Goal: Task Accomplishment & Management: Use online tool/utility

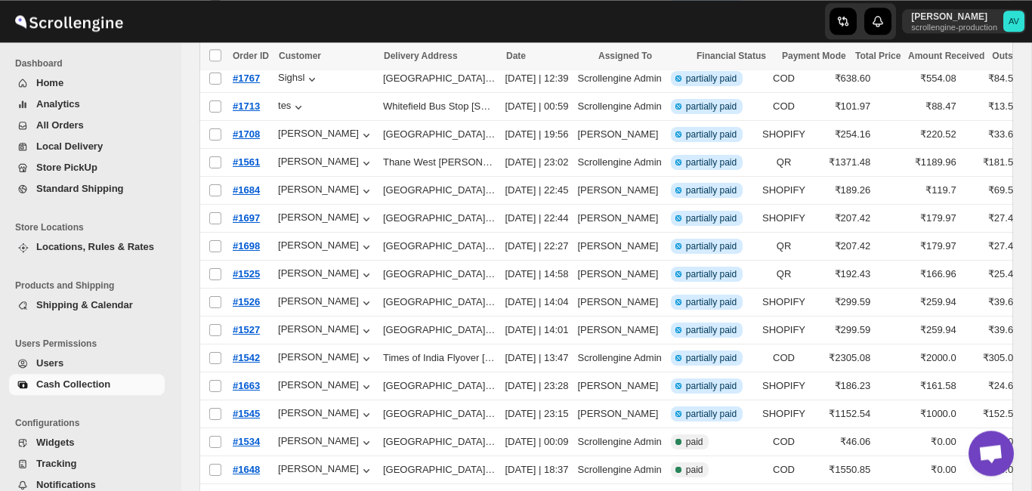
scroll to position [314, 0]
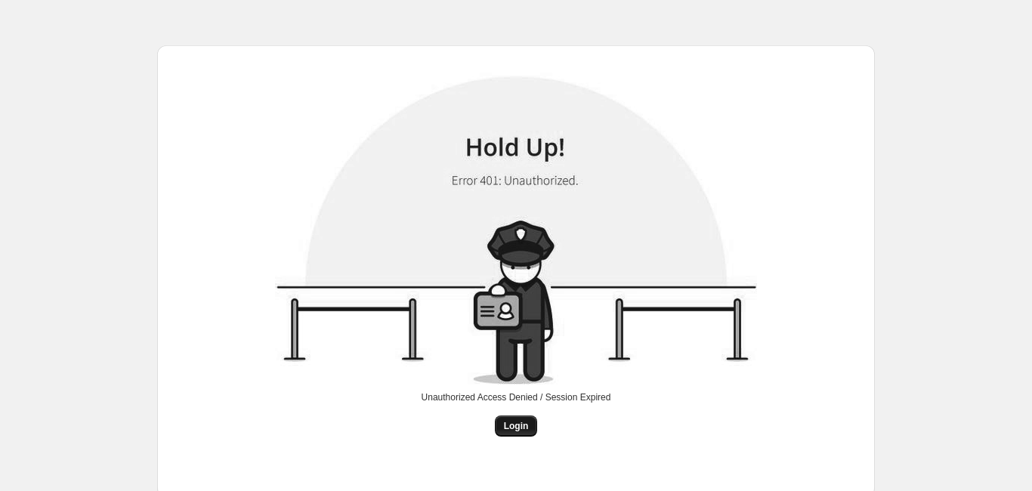
click at [518, 417] on button "Login" at bounding box center [516, 426] width 43 height 21
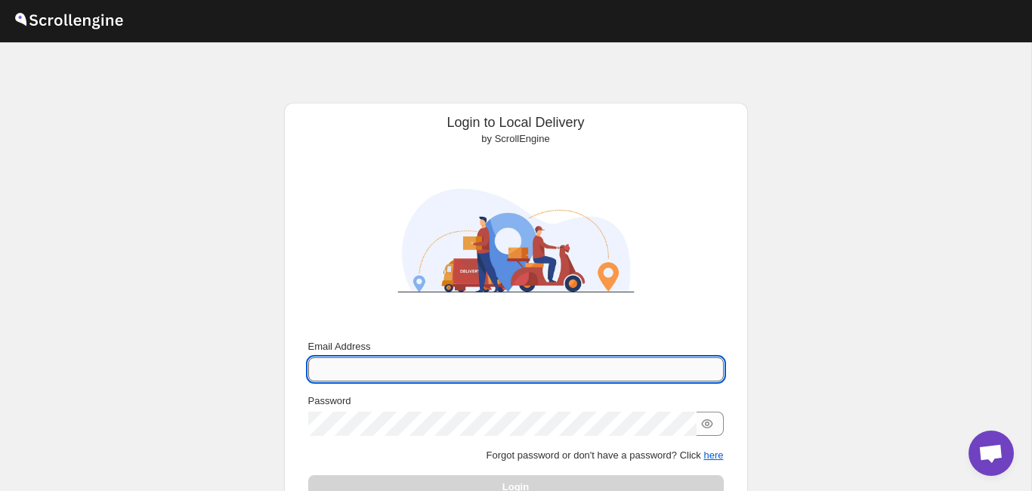
click at [425, 362] on input "Email Address" at bounding box center [516, 369] width 416 height 24
type input "a"
type input "n"
type input "[PERSON_NAME][EMAIL_ADDRESS][DOMAIN_NAME]"
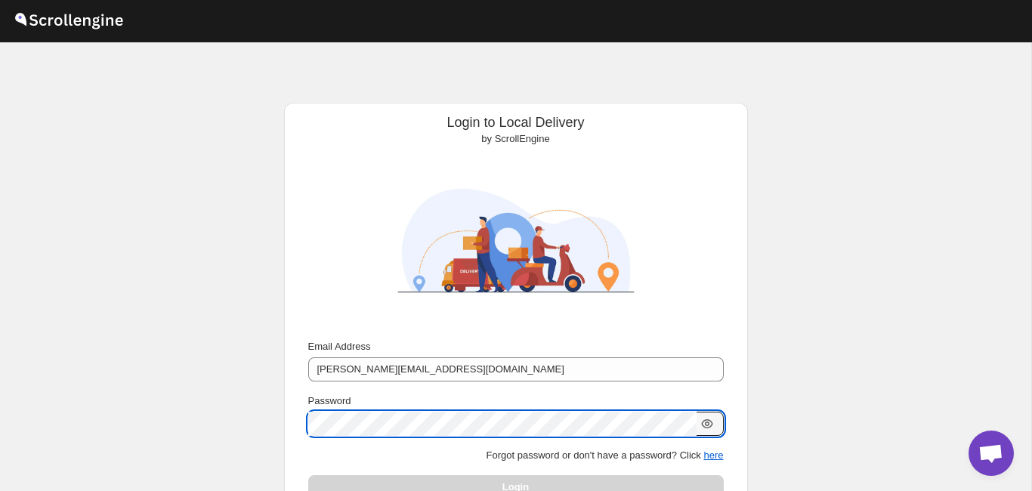
click at [710, 425] on icon "button" at bounding box center [707, 423] width 15 height 15
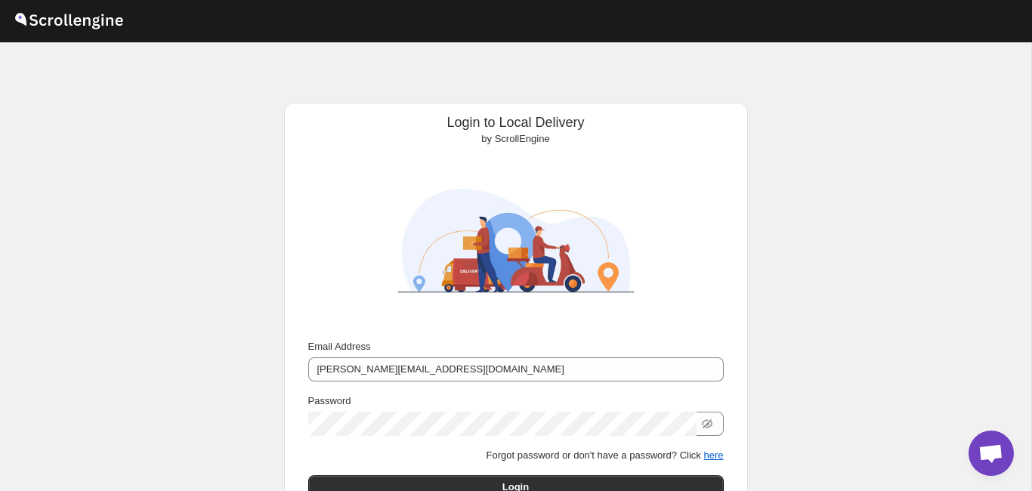
click at [432, 462] on p "Forgot password or don't have a password? Click here" at bounding box center [516, 455] width 416 height 15
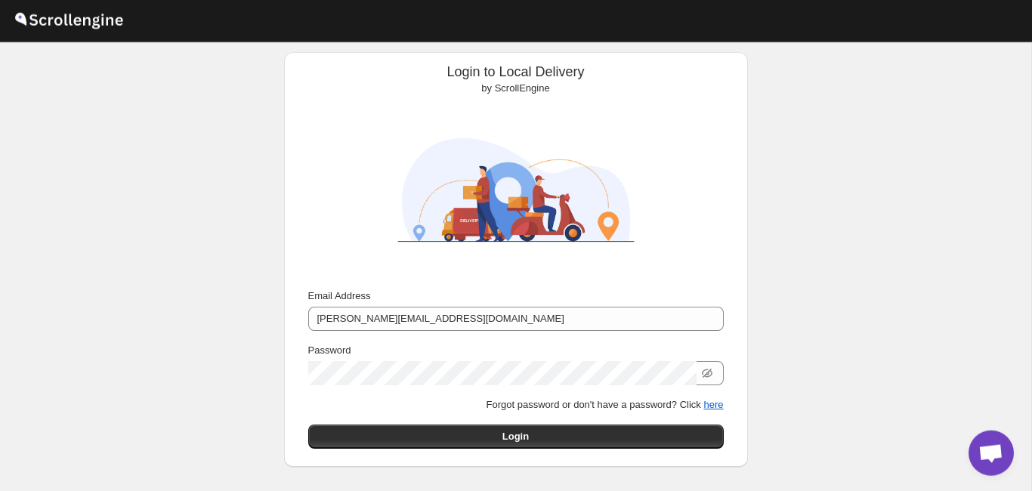
scroll to position [104, 0]
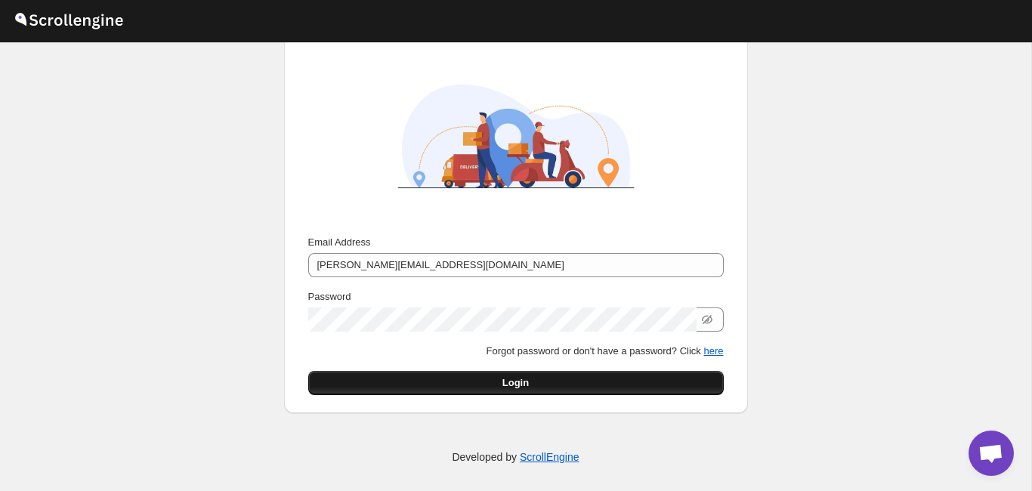
click at [429, 376] on button "Login" at bounding box center [516, 383] width 416 height 24
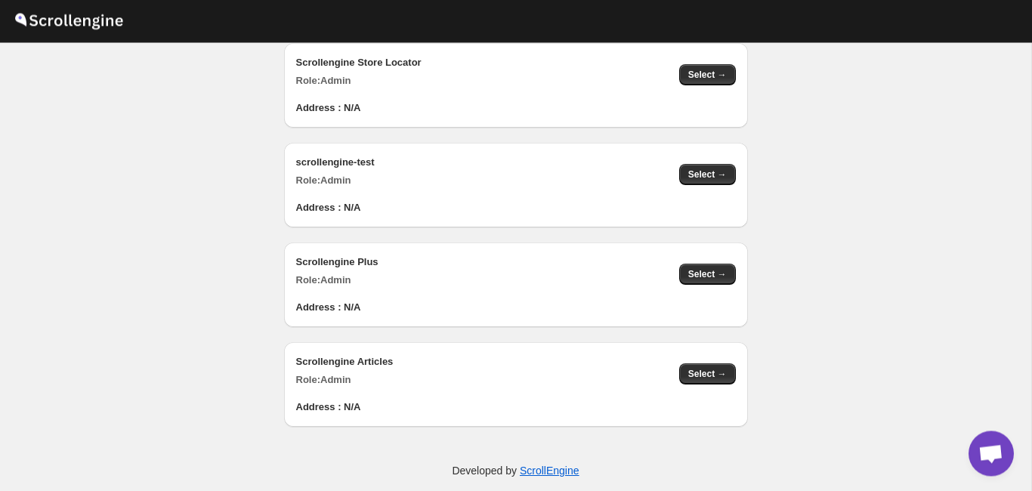
scroll to position [1536, 0]
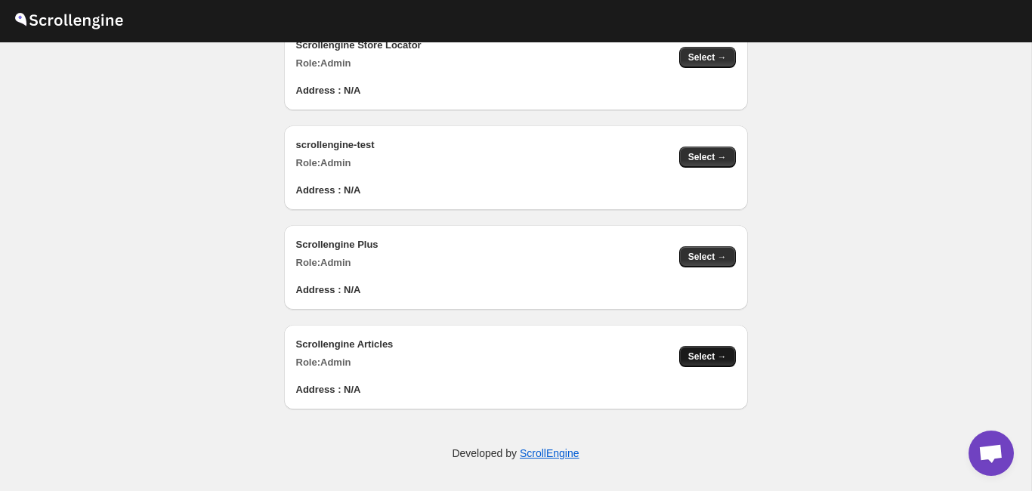
click at [702, 354] on span "Select →" at bounding box center [707, 357] width 39 height 12
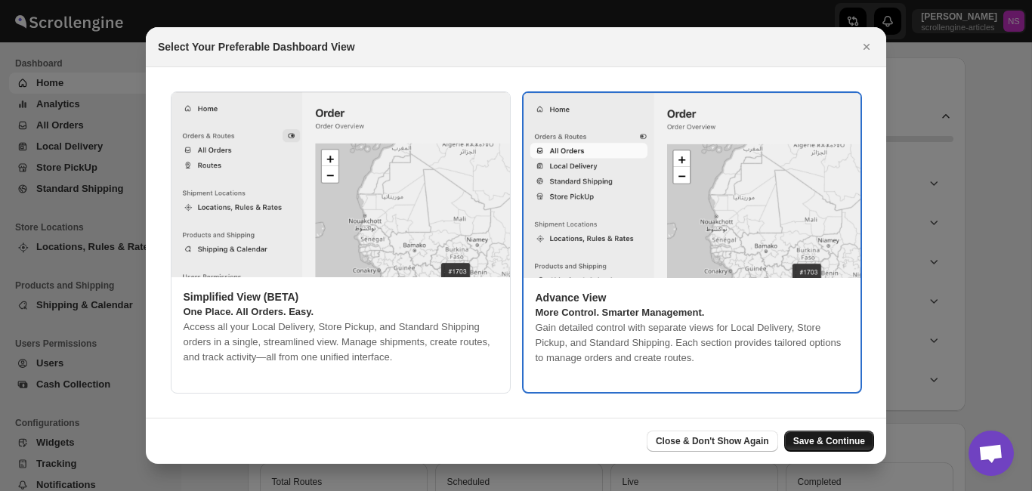
click at [831, 441] on span "Save & Continue" at bounding box center [830, 441] width 72 height 12
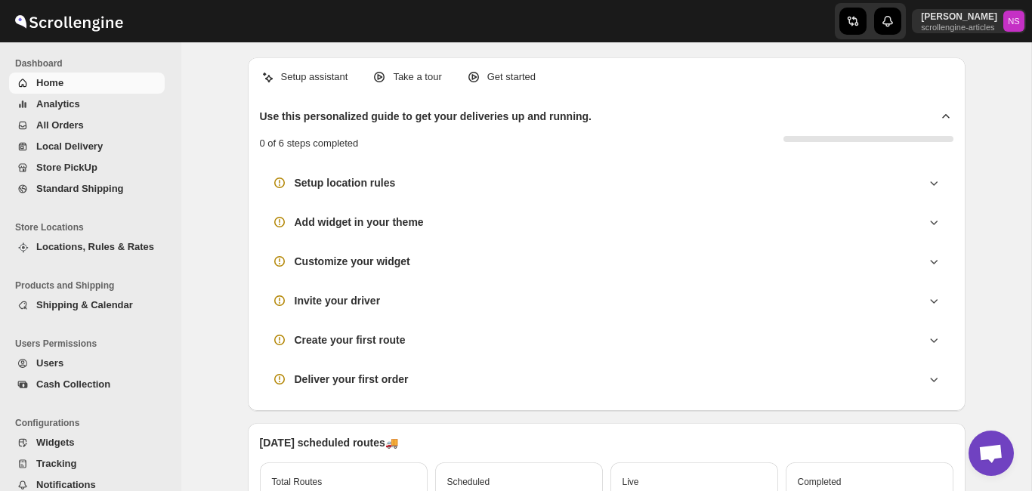
click at [62, 440] on span "Widgets" at bounding box center [55, 442] width 38 height 11
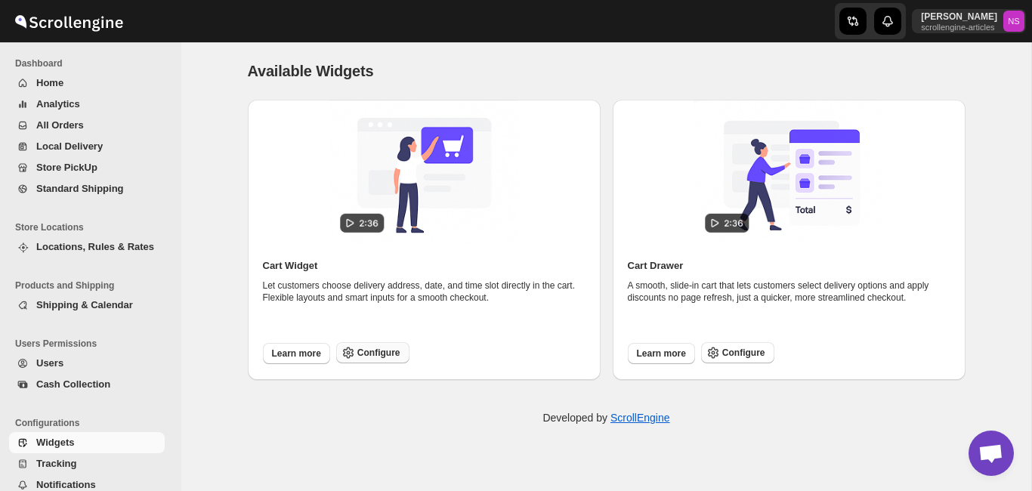
click at [386, 349] on span "Configure" at bounding box center [378, 353] width 43 height 12
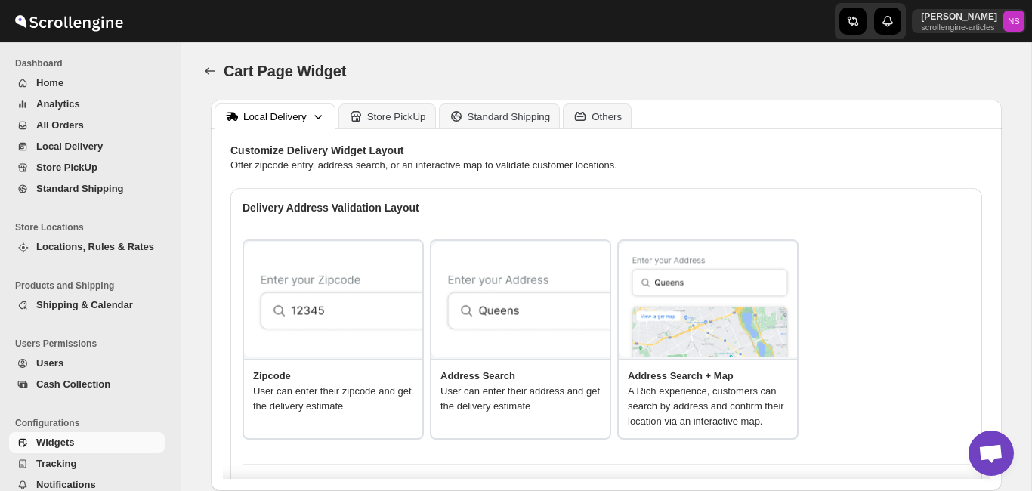
type textarea "Enter Your Zip Code"
type textarea "ZIP Code"
type textarea "Check"
type textarea "Search Address"
type textarea "Type address to search"
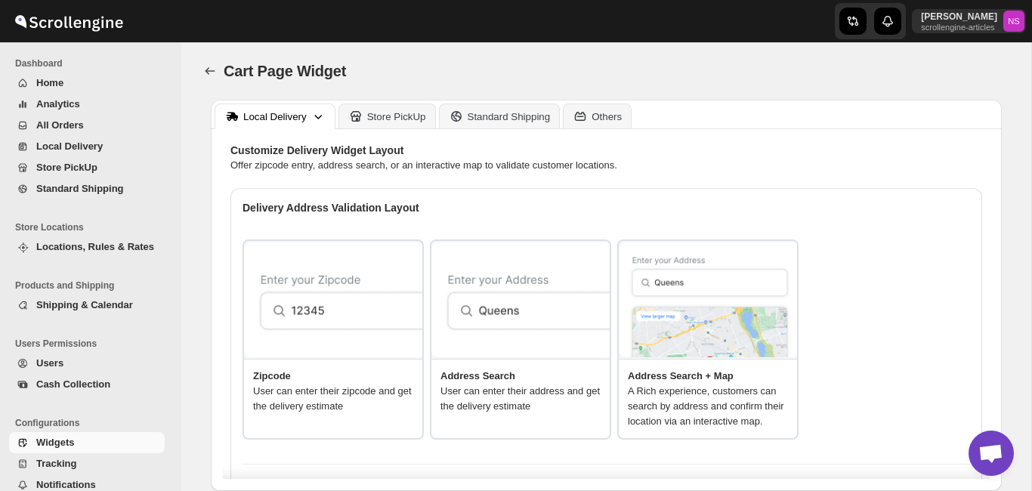
type textarea "Service not available."
type textarea "Select a date."
type textarea "Select preferred time slot."
type textarea "Below items are not available for Local Delivery"
type textarea "Change delivery method or remove these products to continue"
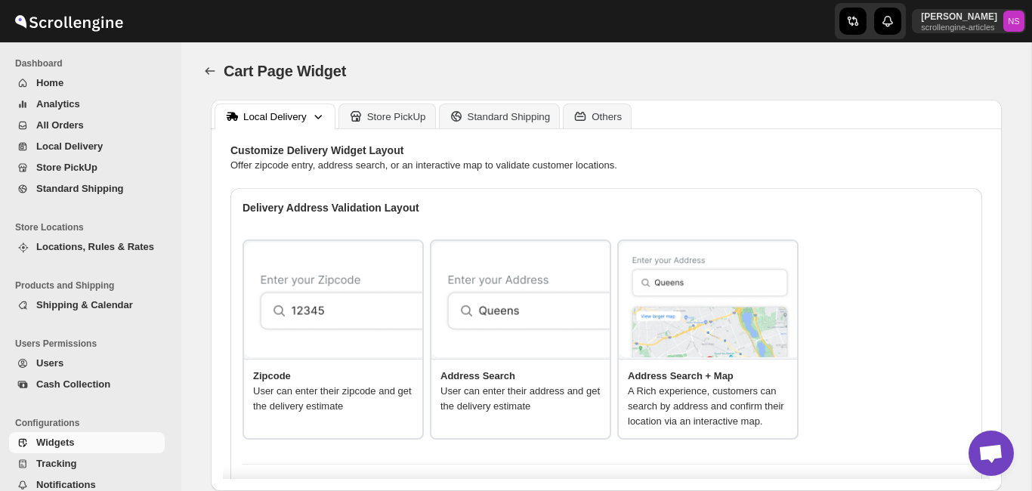
type textarea "Below items are out of stock"
type textarea "Please remove out of stock product from cart to continue."
click at [387, 122] on div "Store PickUp" at bounding box center [396, 116] width 59 height 11
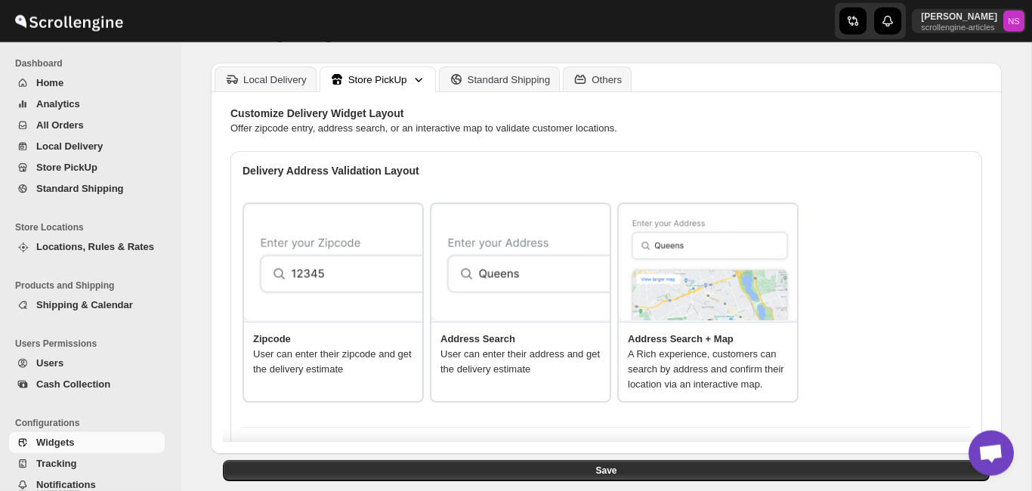
scroll to position [16, 0]
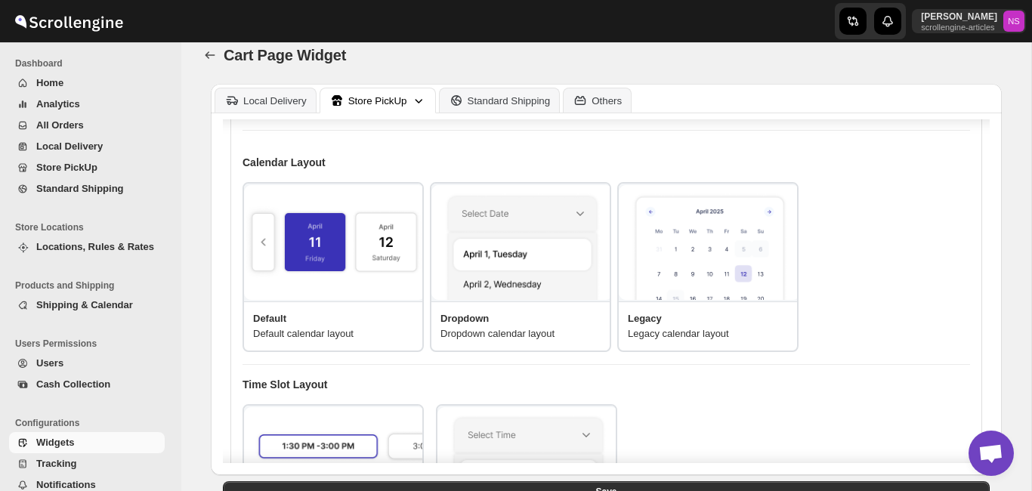
scroll to position [326, 0]
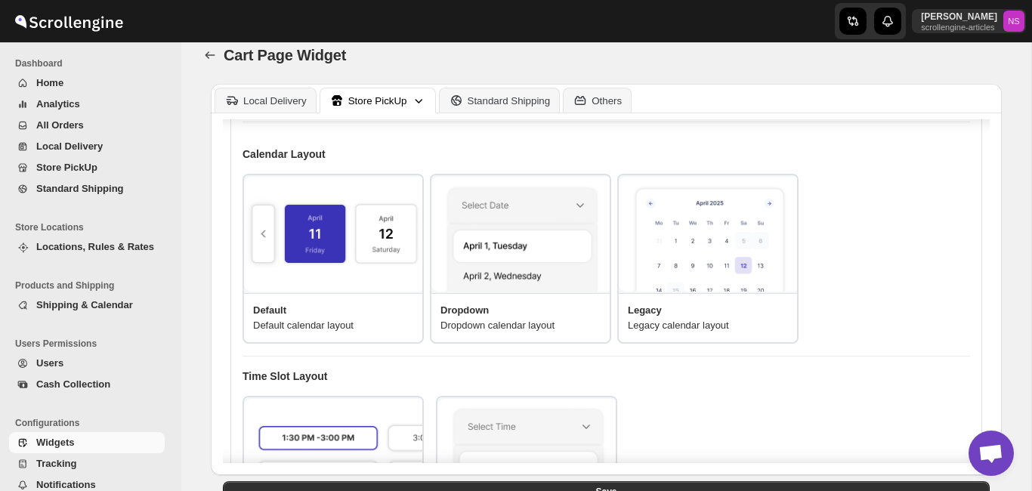
click at [682, 226] on img at bounding box center [709, 235] width 181 height 116
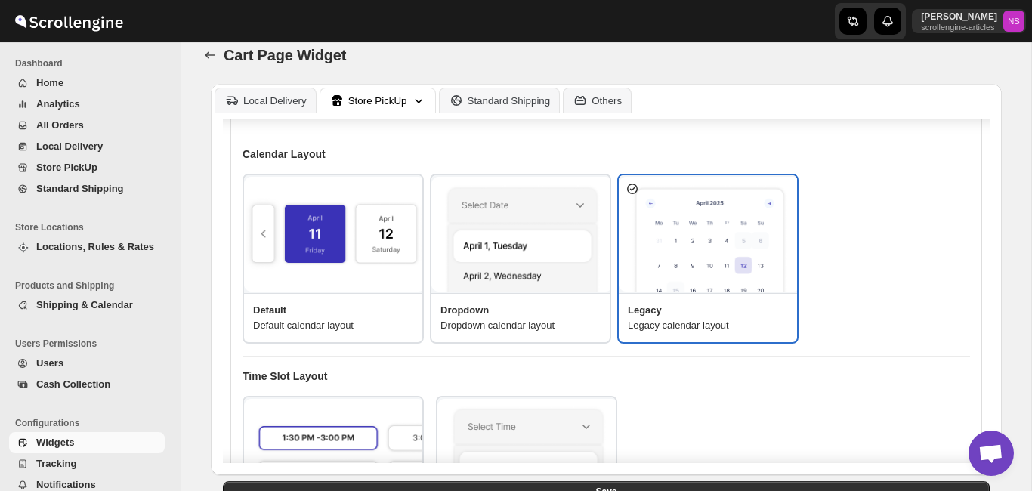
click at [763, 357] on hr at bounding box center [607, 356] width 728 height 1
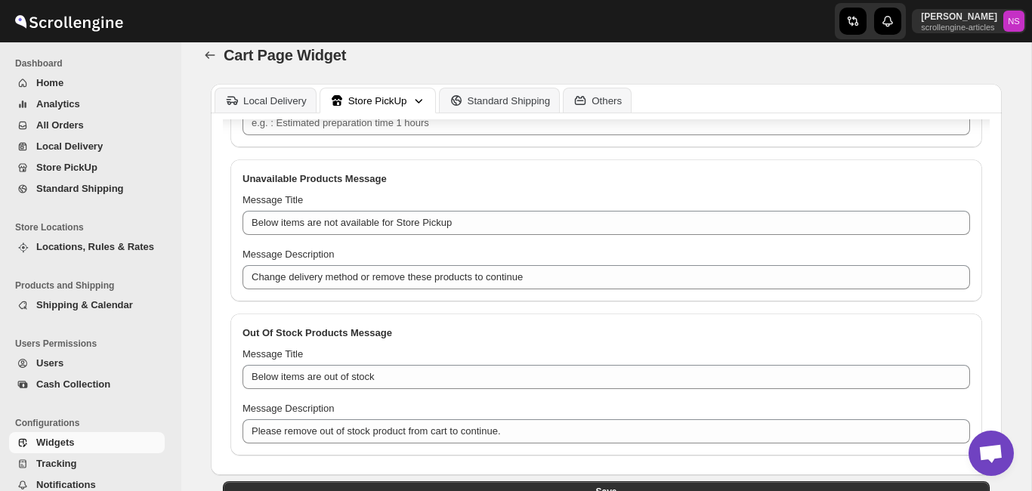
scroll to position [120, 0]
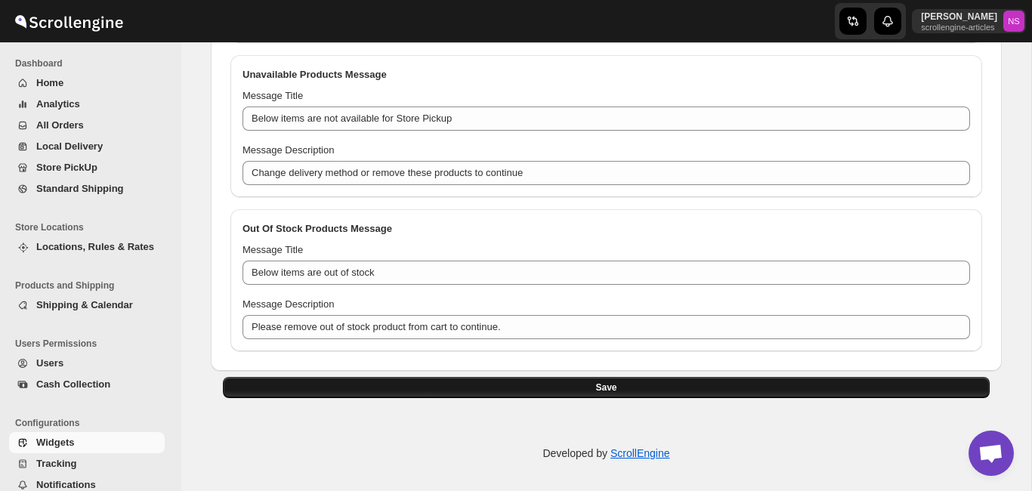
click at [813, 390] on button "Save" at bounding box center [606, 387] width 767 height 21
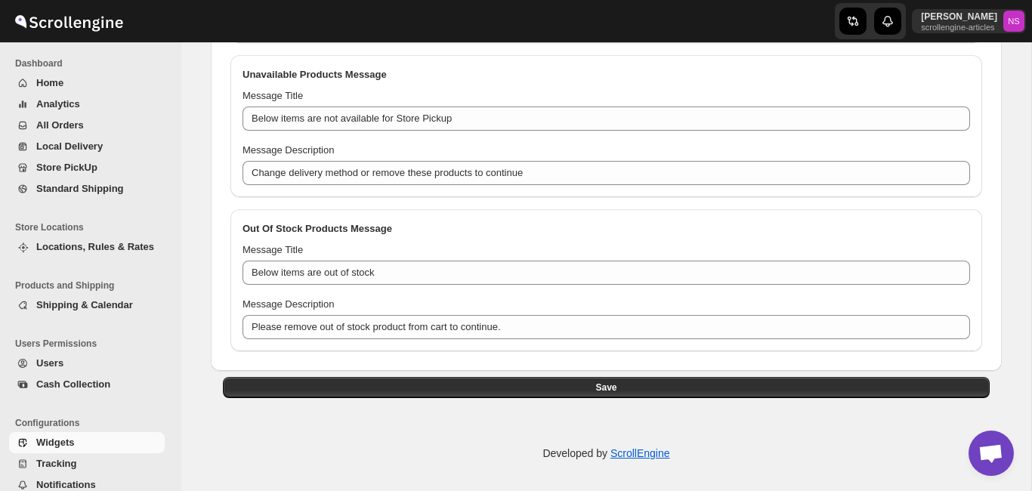
click at [487, 221] on h2 "Out Of Stock Products Message" at bounding box center [607, 228] width 728 height 15
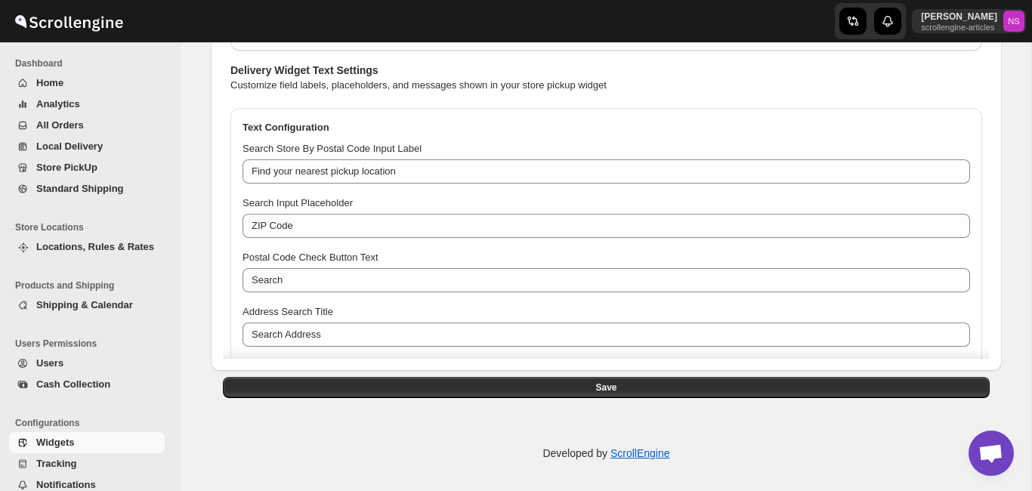
scroll to position [18, 0]
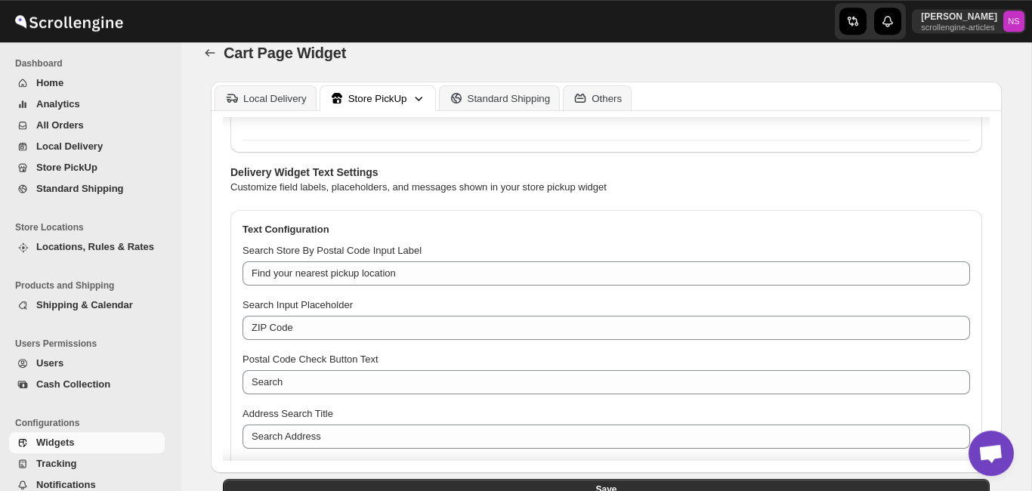
click at [865, 179] on div "Customize Delivery Widget Layout Offer zipcode entry, address search, or an int…" at bounding box center [606, 250] width 752 height 1800
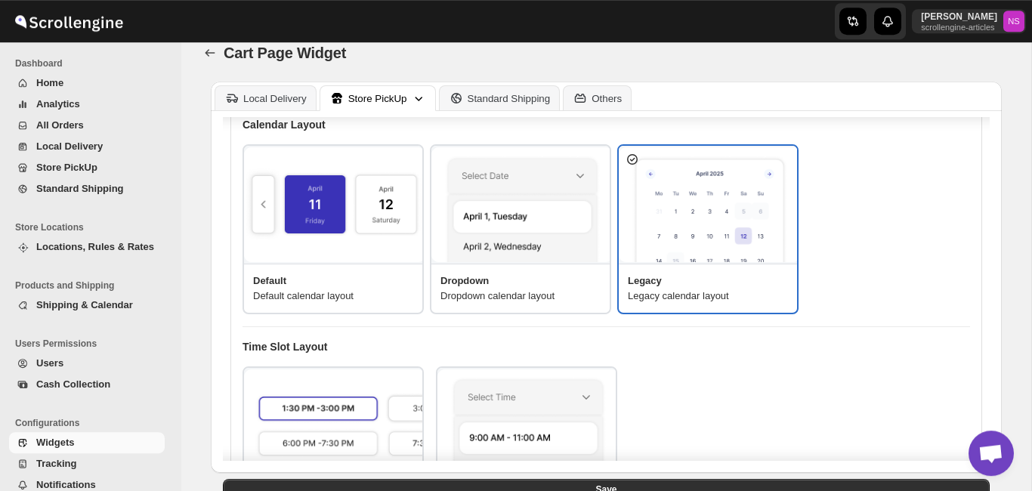
scroll to position [367, 0]
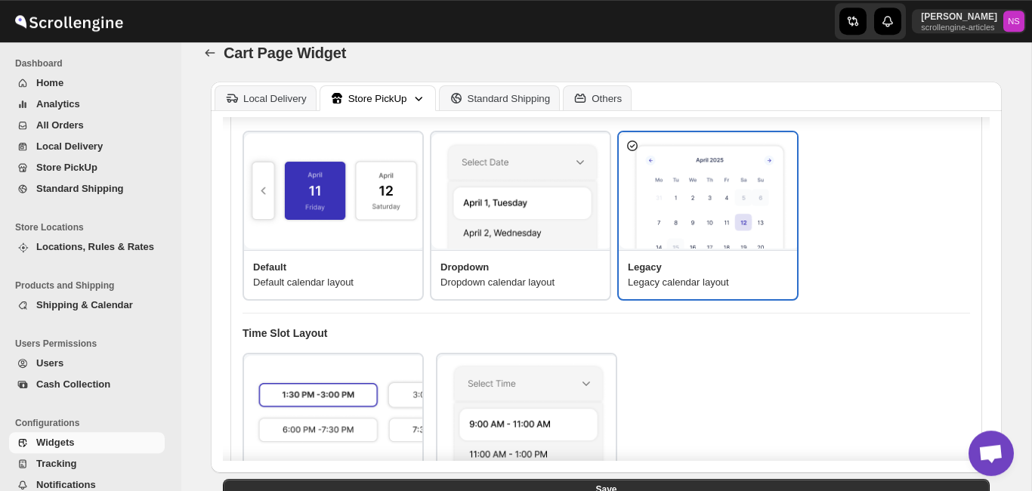
click at [491, 218] on img at bounding box center [522, 192] width 181 height 116
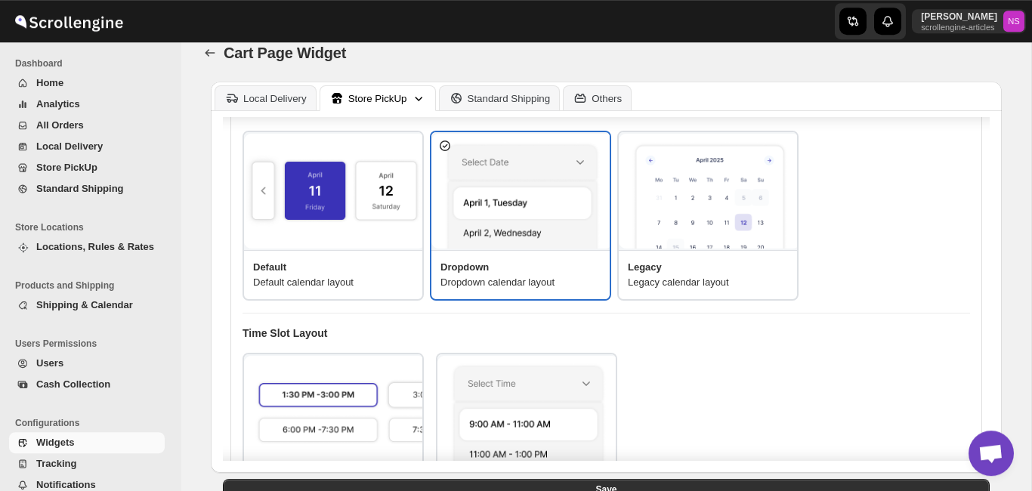
click at [868, 405] on div "Legacy Legacy time slot layout Dropdown Dropdown time slot layout" at bounding box center [607, 438] width 728 height 170
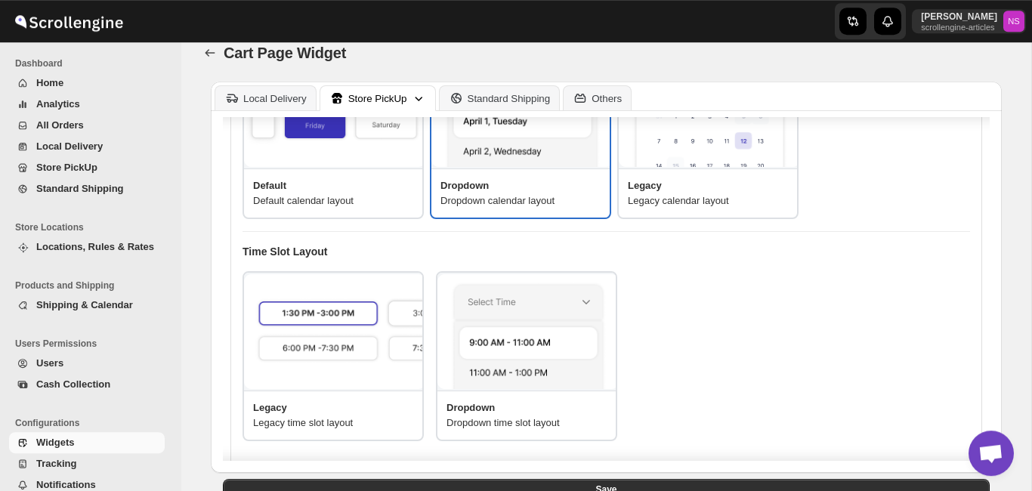
scroll to position [120, 0]
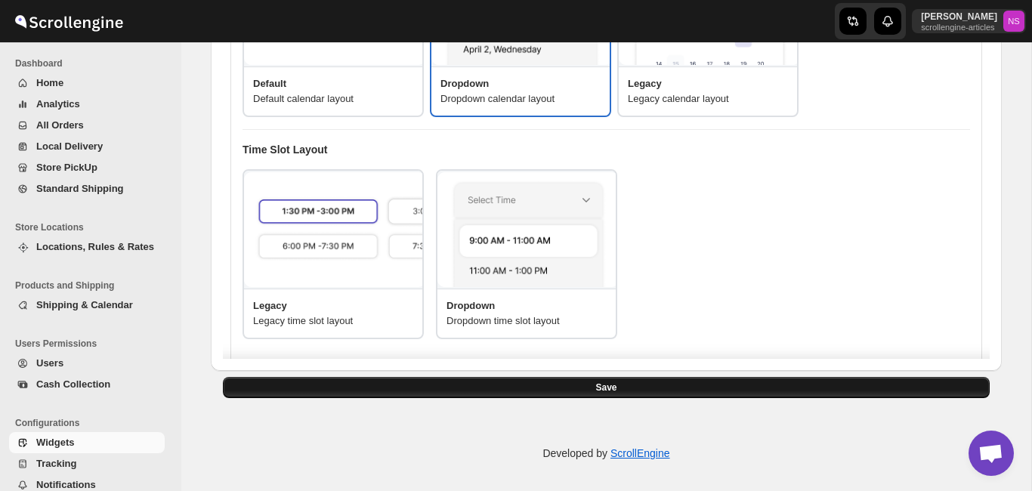
click at [905, 389] on button "Save" at bounding box center [606, 387] width 767 height 21
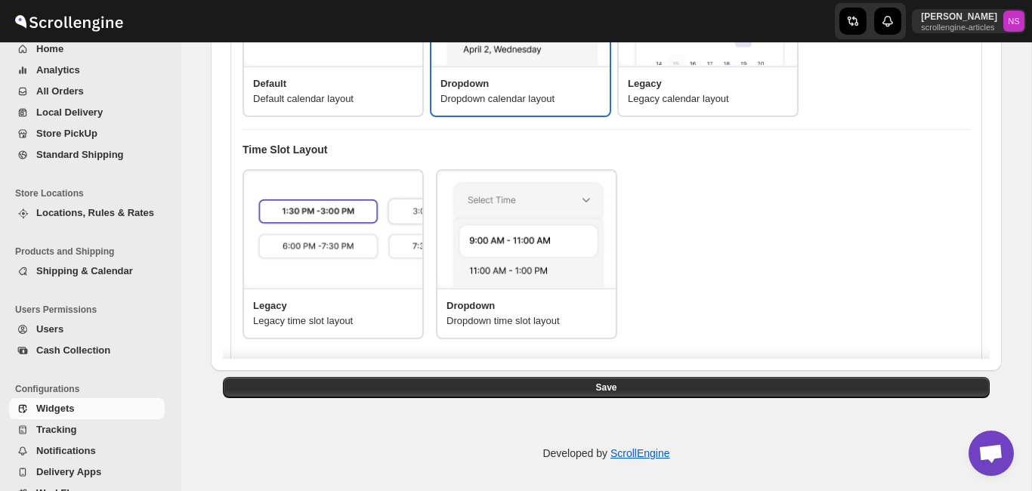
scroll to position [37, 0]
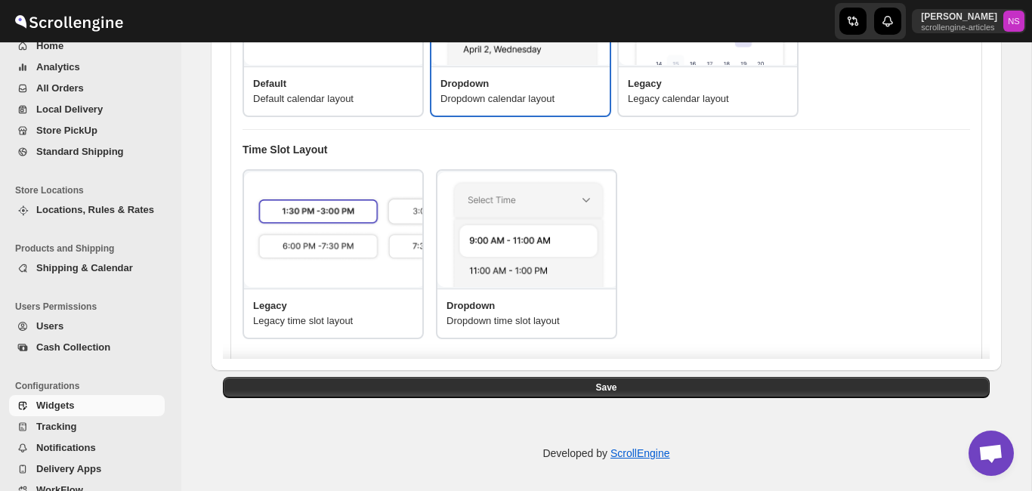
click at [108, 262] on span "Shipping & Calendar" at bounding box center [84, 267] width 97 height 11
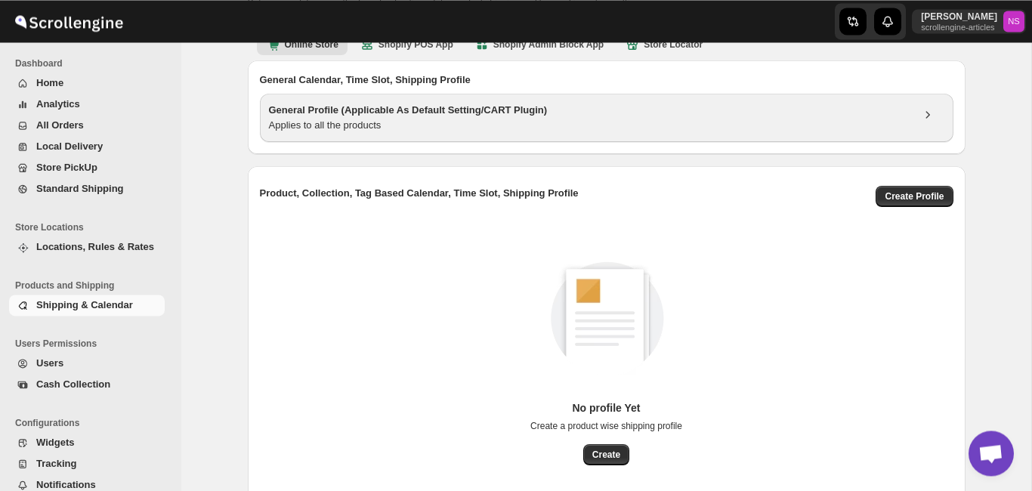
scroll to position [40, 0]
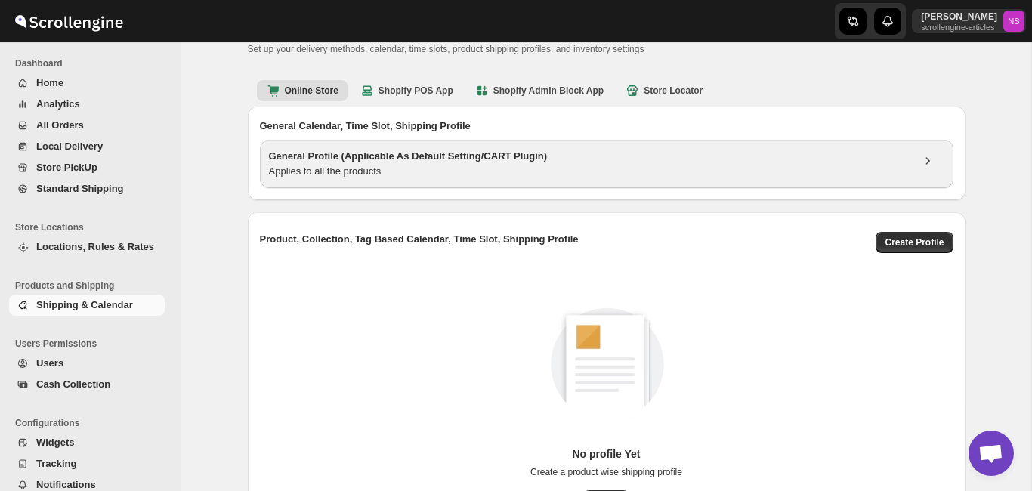
click at [536, 166] on div "Applies to all the products" at bounding box center [590, 171] width 642 height 15
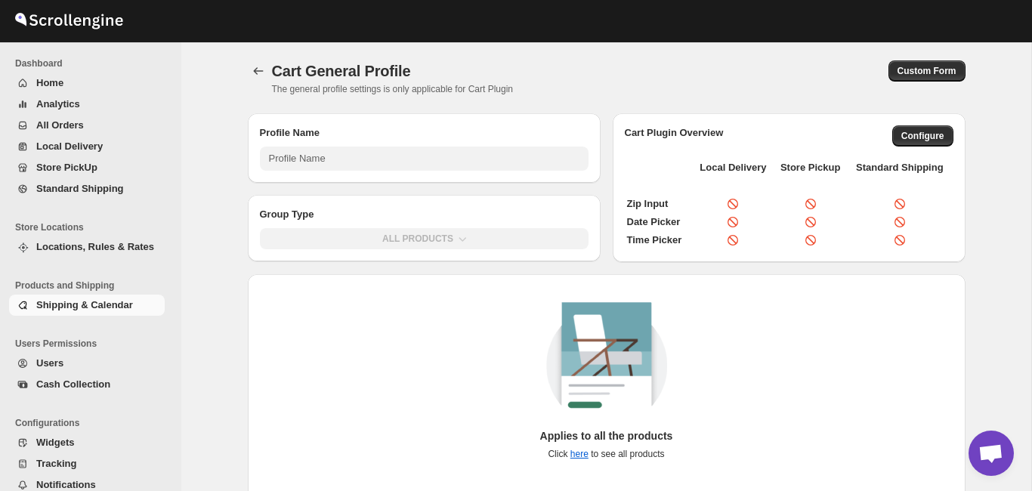
type input "General Profile (Applicable As Default Setting/CART Plugin)"
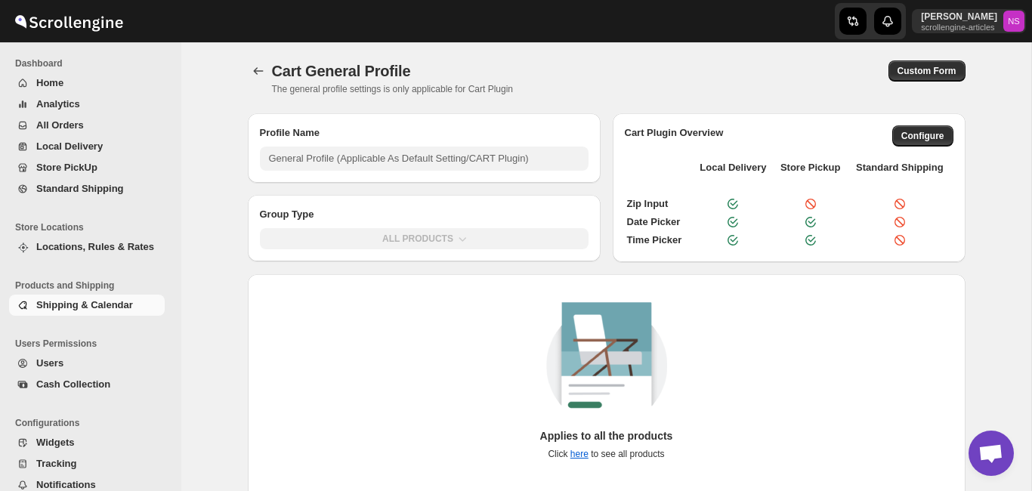
click at [651, 376] on img at bounding box center [606, 365] width 121 height 127
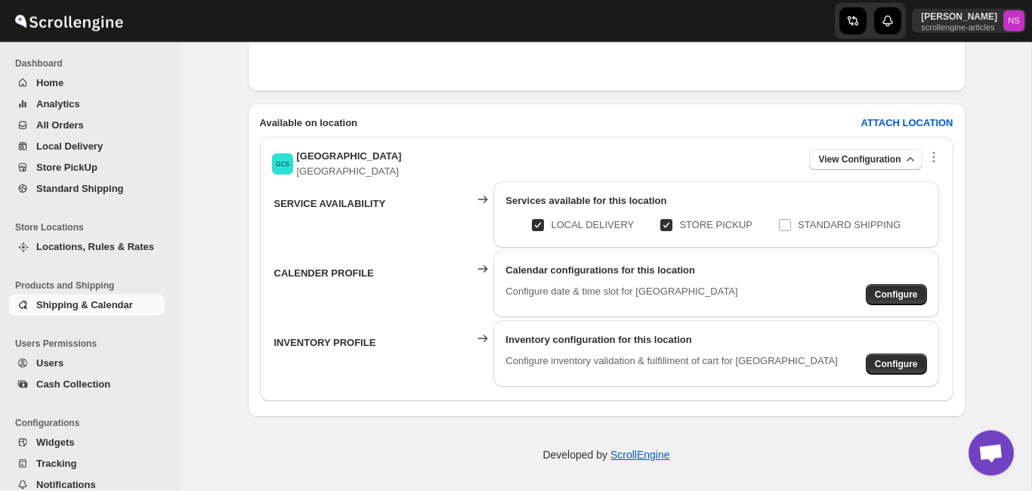
scroll to position [443, 0]
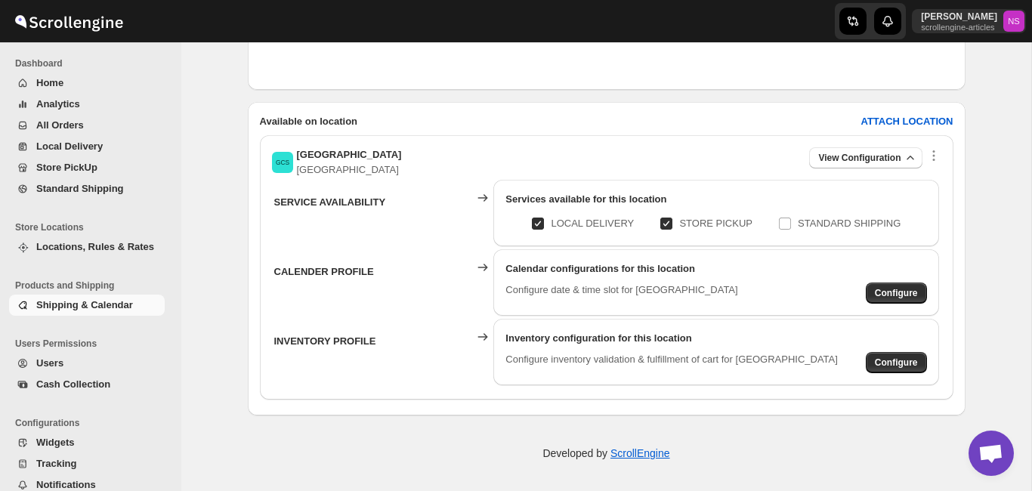
click at [927, 292] on div "Calendar configurations for this location Configure date & time slot for Gatewa…" at bounding box center [715, 282] width 445 height 67
click at [907, 289] on span "Configure" at bounding box center [896, 293] width 43 height 12
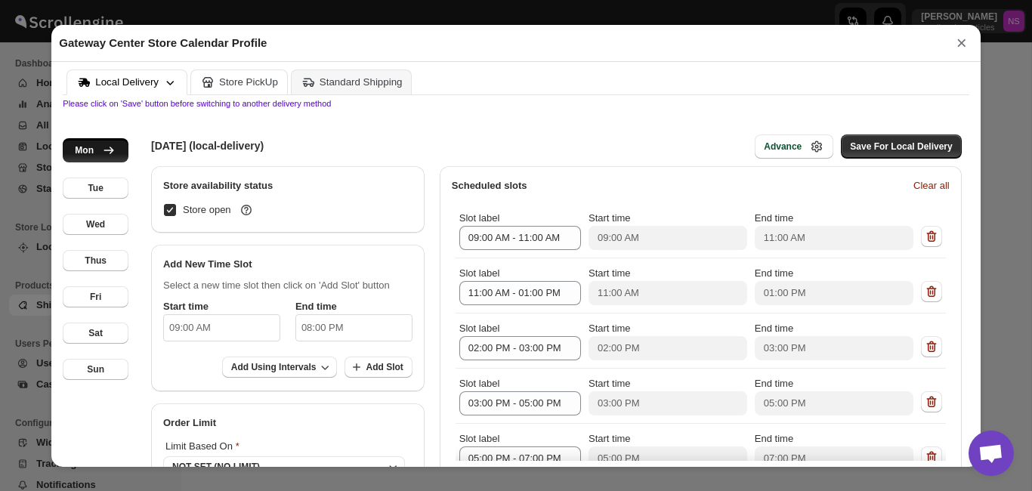
click at [256, 85] on div "Store PickUp" at bounding box center [248, 81] width 59 height 11
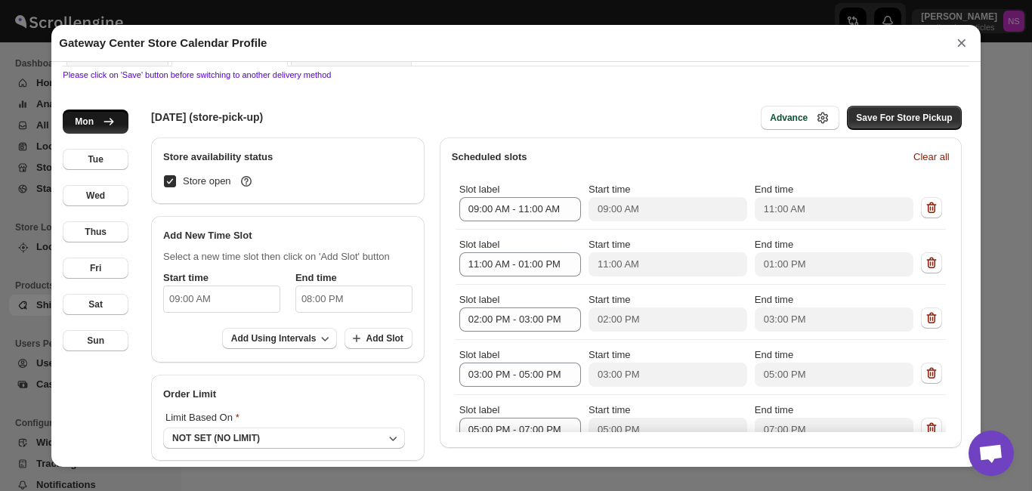
scroll to position [5, 0]
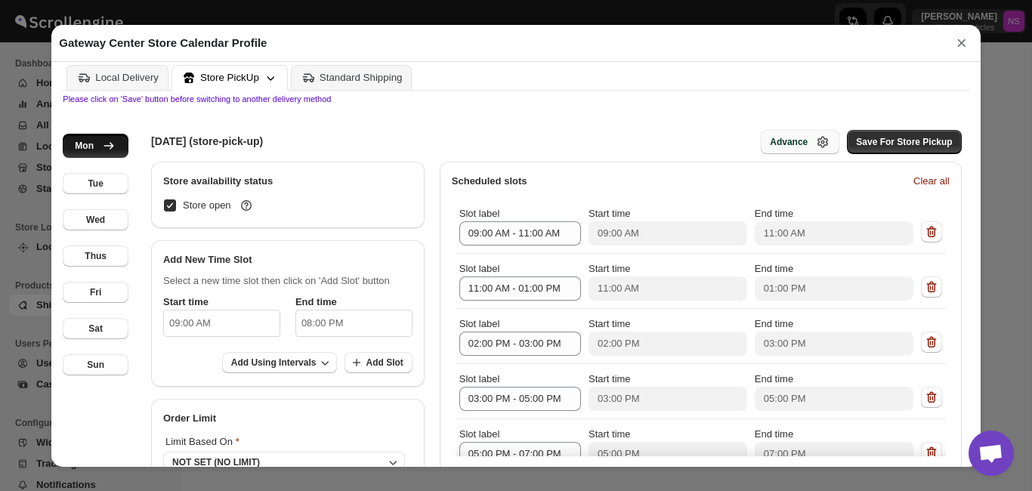
click at [798, 150] on div "Advance" at bounding box center [800, 142] width 60 height 15
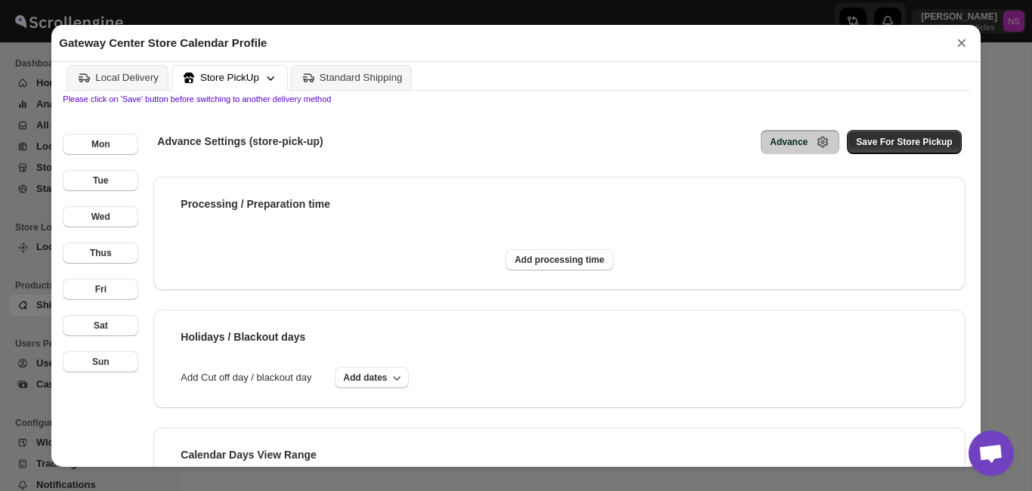
click at [424, 408] on div "Holidays / Blackout days Add Cut off day / blackout day Add dates" at bounding box center [559, 359] width 812 height 98
click at [374, 380] on span "Add dates" at bounding box center [366, 378] width 44 height 12
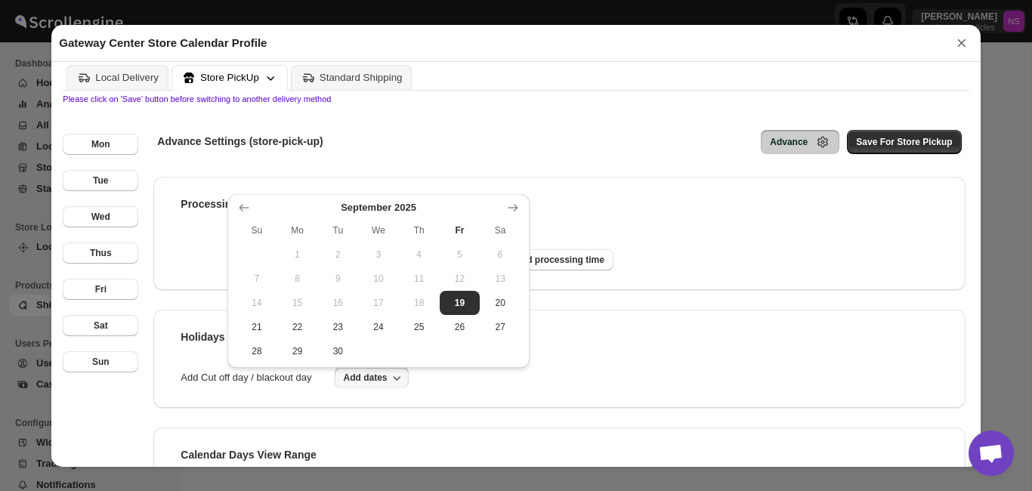
click at [571, 144] on div "Advance Settings (store-pick-up) Advance Save For Store Pickup" at bounding box center [559, 141] width 812 height 39
click at [500, 175] on div "Advance Settings (store-pick-up) Advance Save For Store Pickup Processing / Pre…" at bounding box center [557, 310] width 823 height 413
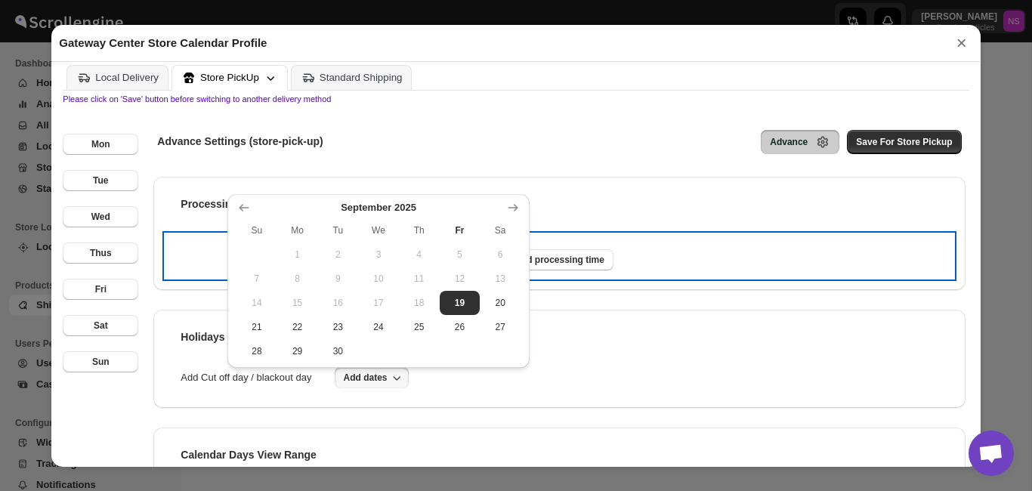
click at [763, 265] on div "Add processing time" at bounding box center [559, 256] width 787 height 44
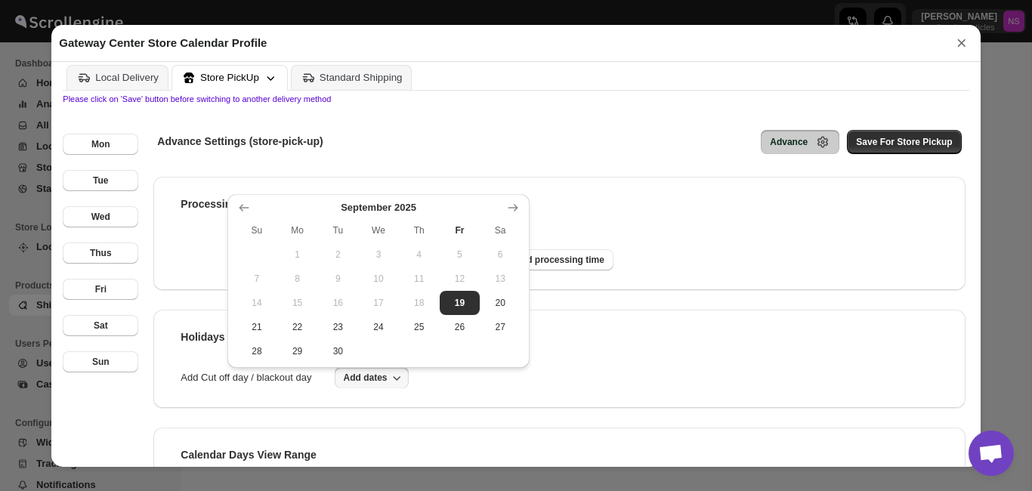
click at [620, 146] on div "Advance Settings (store-pick-up) Advance Save For Store Pickup" at bounding box center [559, 141] width 812 height 39
click at [351, 138] on div "Advance Settings (store-pick-up) Advance Save For Store Pickup" at bounding box center [559, 141] width 812 height 39
click at [381, 383] on span "Add dates" at bounding box center [366, 378] width 44 height 12
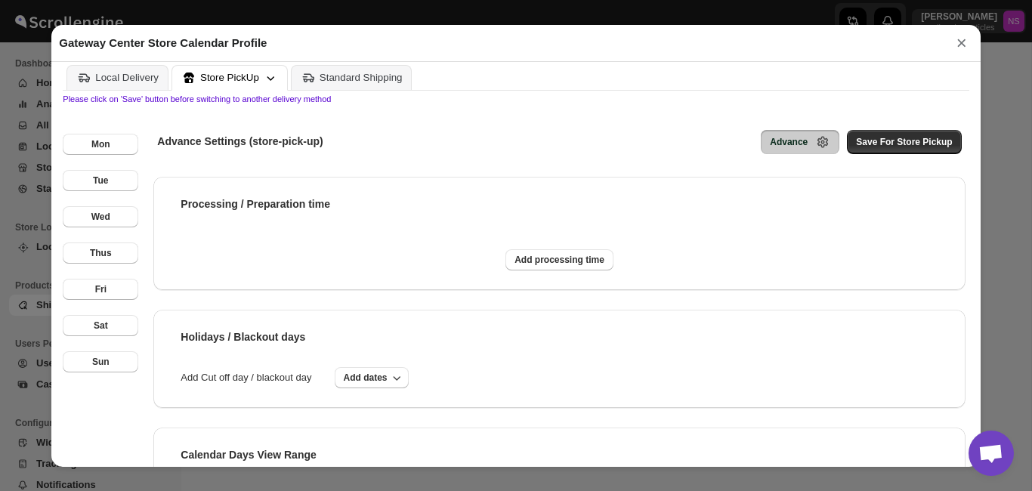
click at [481, 295] on div "Processing / Preparation time Add processing time Holidays / Blackout days Add …" at bounding box center [559, 345] width 812 height 336
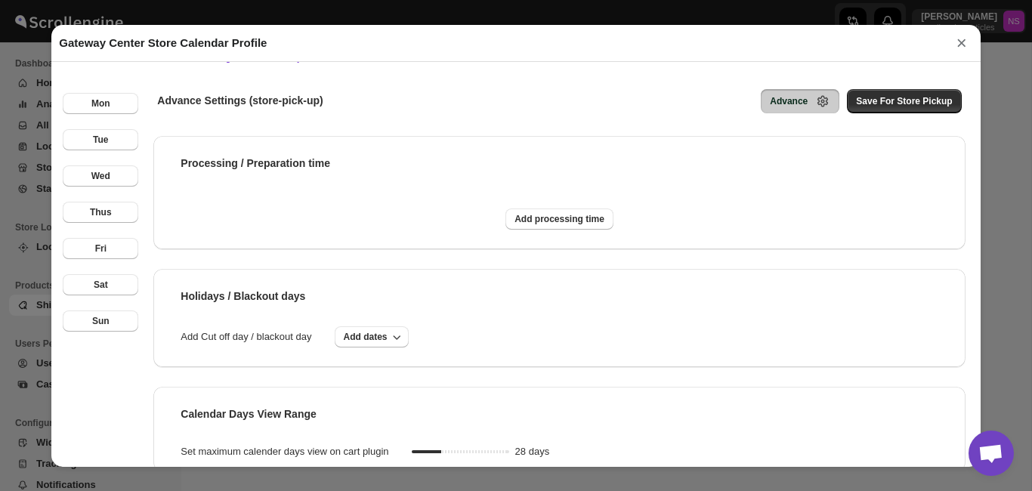
scroll to position [70, 0]
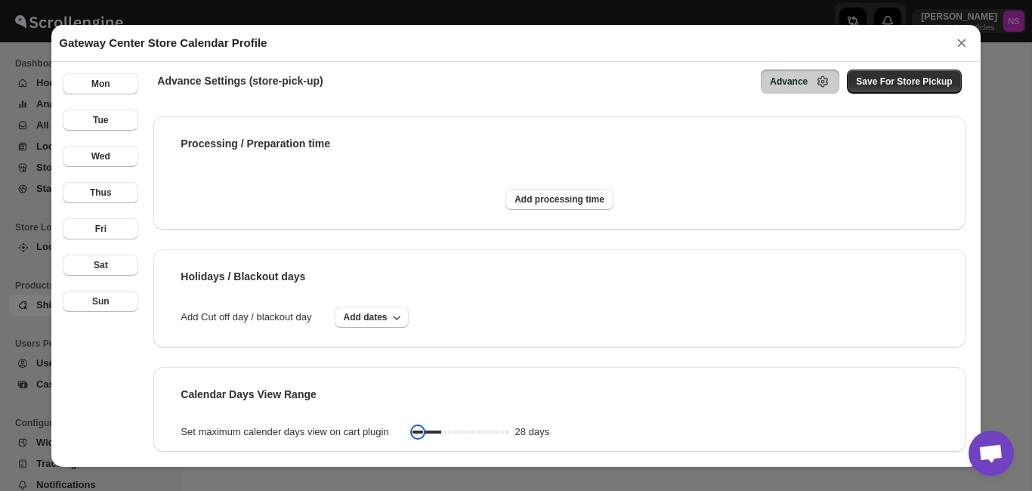
type input "1"
click at [426, 434] on input "range" at bounding box center [460, 432] width 97 height 21
click at [809, 365] on div "Processing / Preparation time Add processing time Holidays / Blackout days Add …" at bounding box center [559, 284] width 812 height 336
click at [899, 80] on span "Save For Store Pickup" at bounding box center [904, 82] width 96 height 12
click at [970, 38] on button "×" at bounding box center [962, 42] width 23 height 21
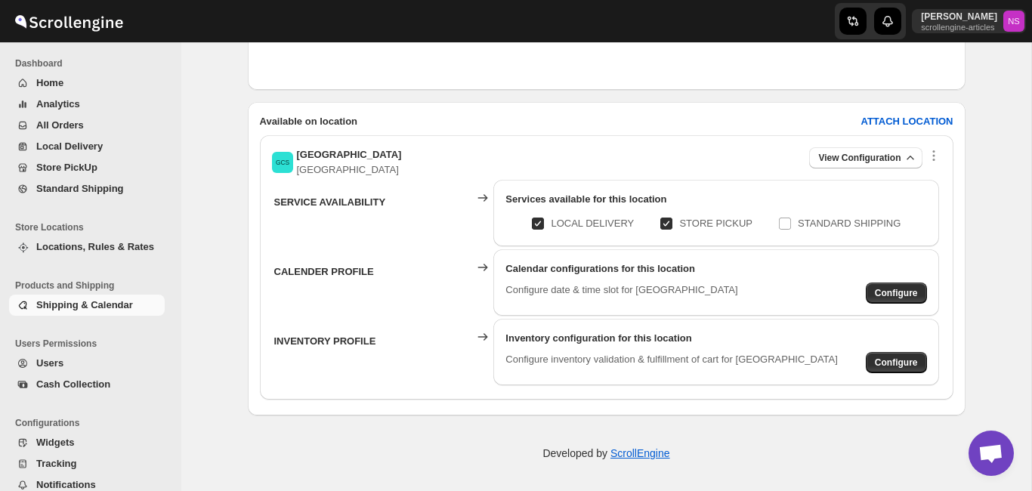
click at [650, 119] on div "Available on location ATTACH LOCATION" at bounding box center [607, 121] width 694 height 15
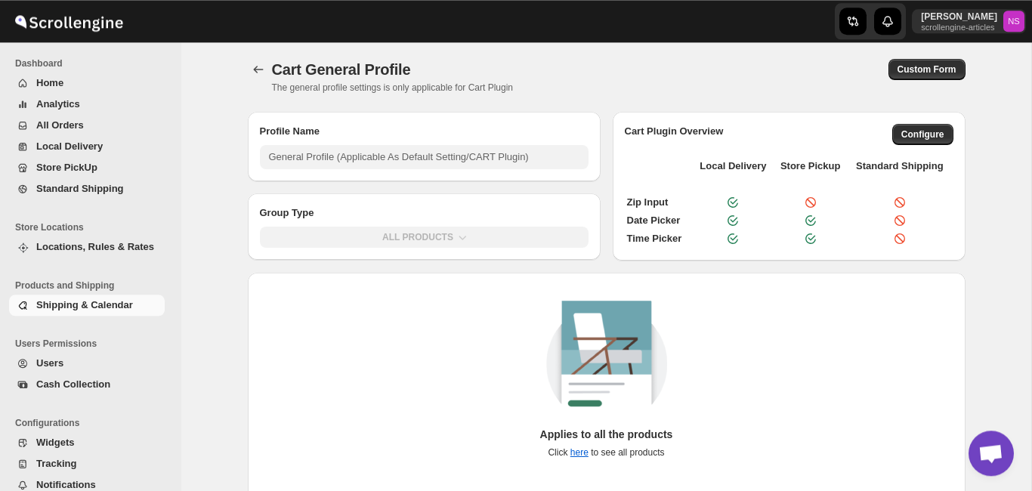
scroll to position [0, 0]
click at [927, 135] on span "Configure" at bounding box center [923, 136] width 43 height 12
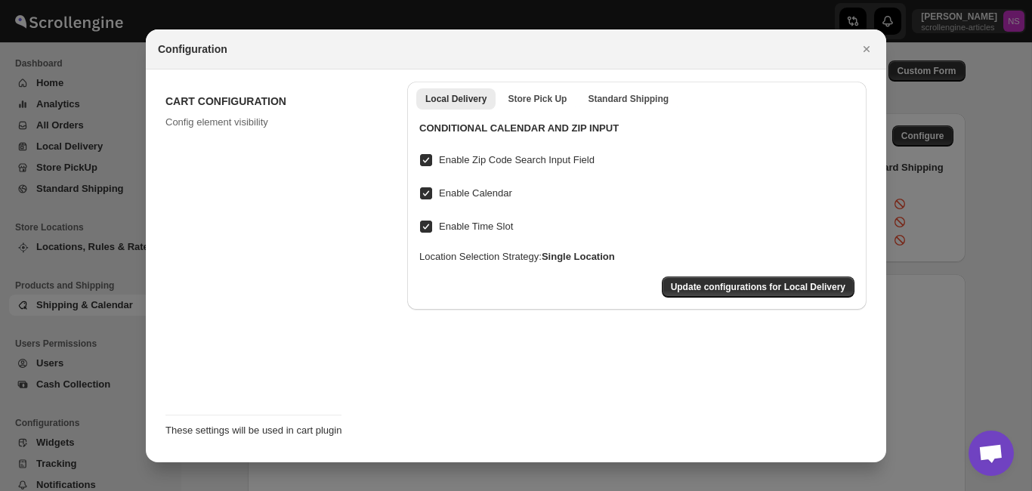
checkbox input "true"
click at [427, 162] on input "Enable Zip Code Search Input Field" at bounding box center [426, 160] width 12 height 12
checkbox input "false"
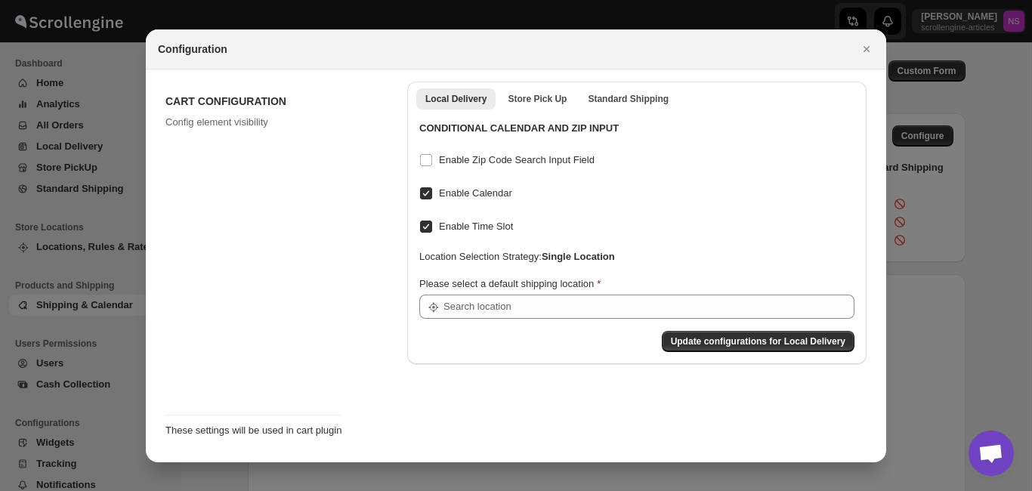
click at [422, 195] on input "Enable Calendar" at bounding box center [426, 193] width 12 height 12
checkbox input "false"
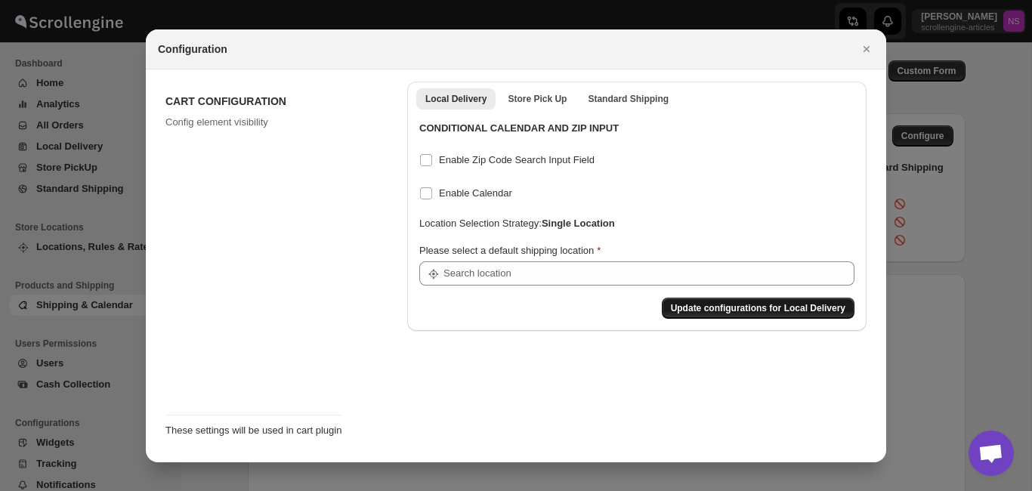
click at [736, 306] on span "Update configurations for Local Delivery" at bounding box center [758, 308] width 175 height 12
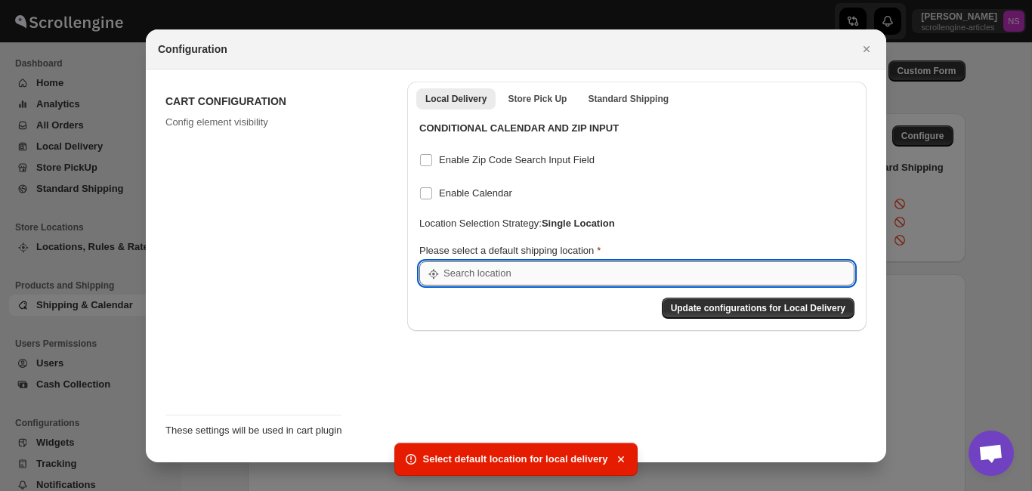
click at [553, 273] on input ":r7p:" at bounding box center [649, 273] width 411 height 24
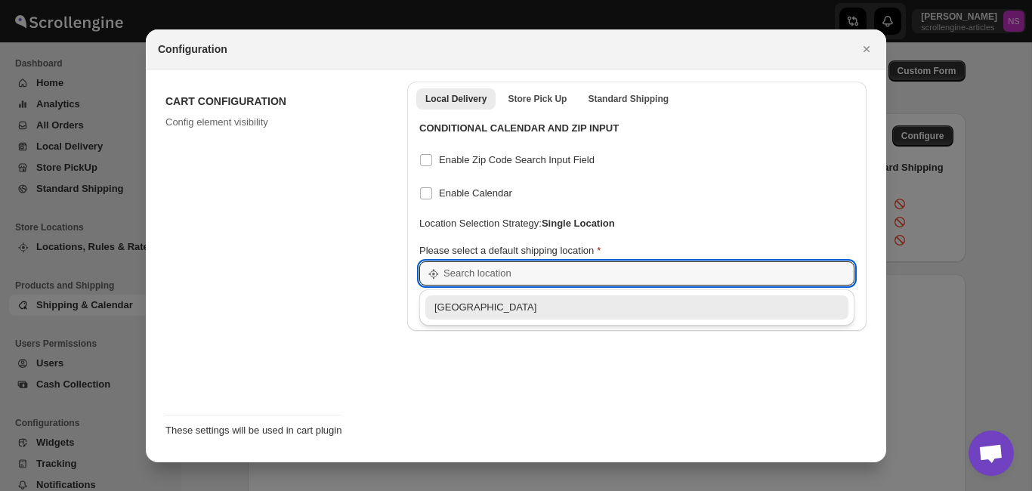
click at [557, 308] on div "Gateway Center Store" at bounding box center [637, 307] width 405 height 15
type input "Gateway Center Store"
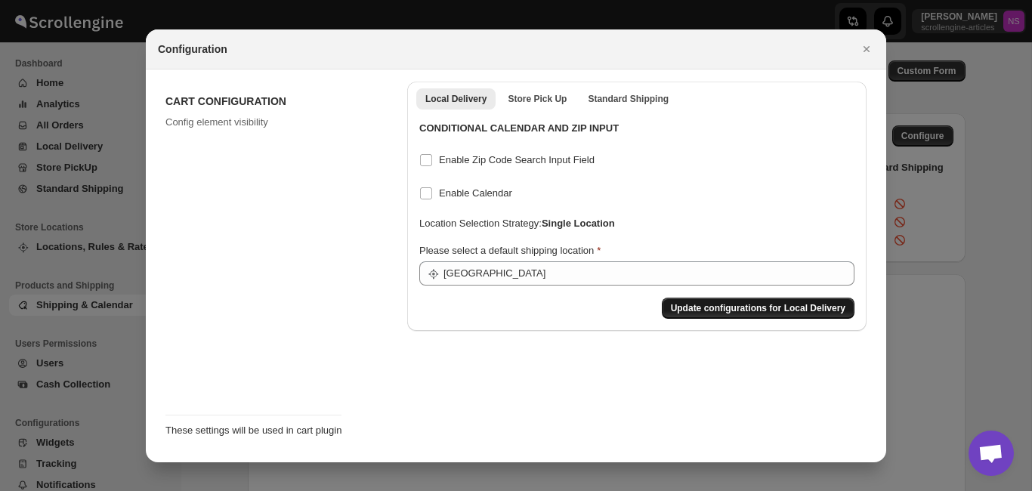
click at [760, 304] on span "Update configurations for Local Delivery" at bounding box center [758, 308] width 175 height 12
click at [865, 45] on icon "Close" at bounding box center [866, 49] width 15 height 15
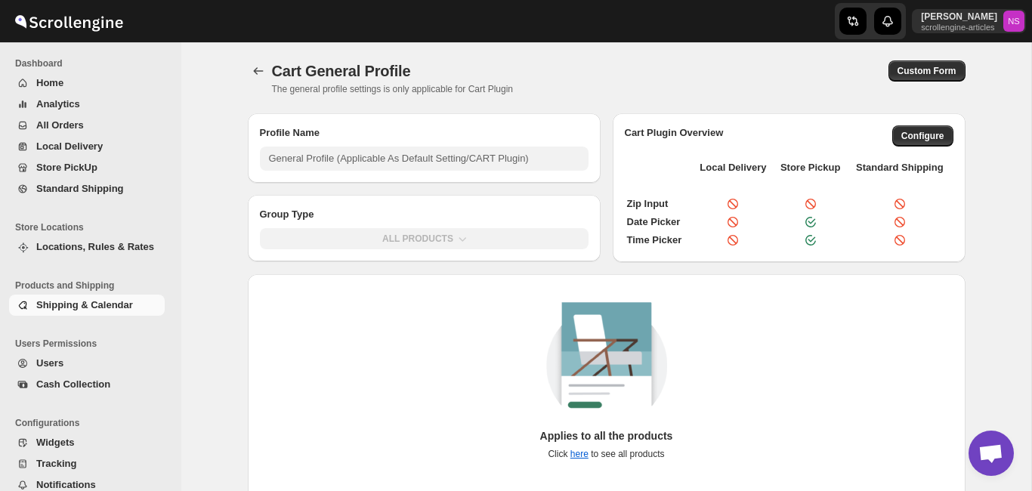
click at [56, 440] on span "Widgets" at bounding box center [55, 442] width 38 height 11
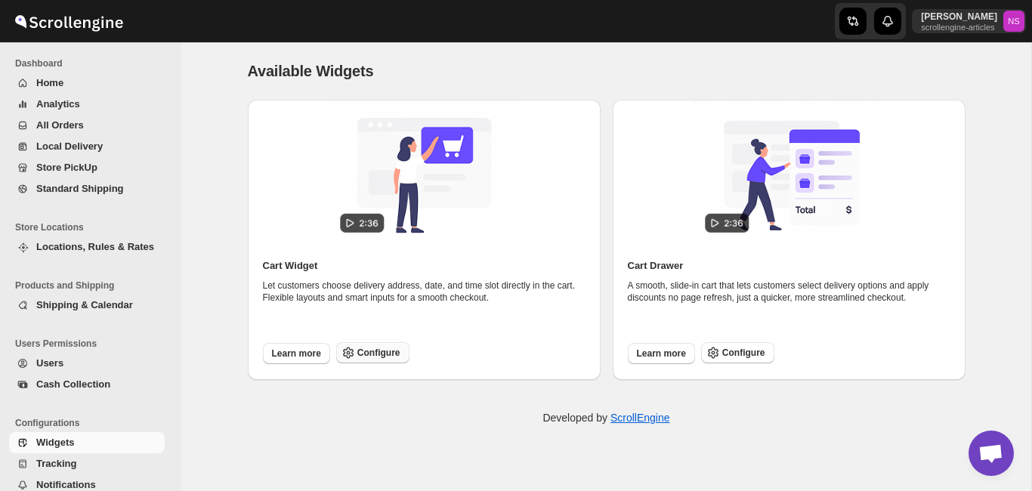
click at [352, 351] on icon "button" at bounding box center [348, 352] width 15 height 15
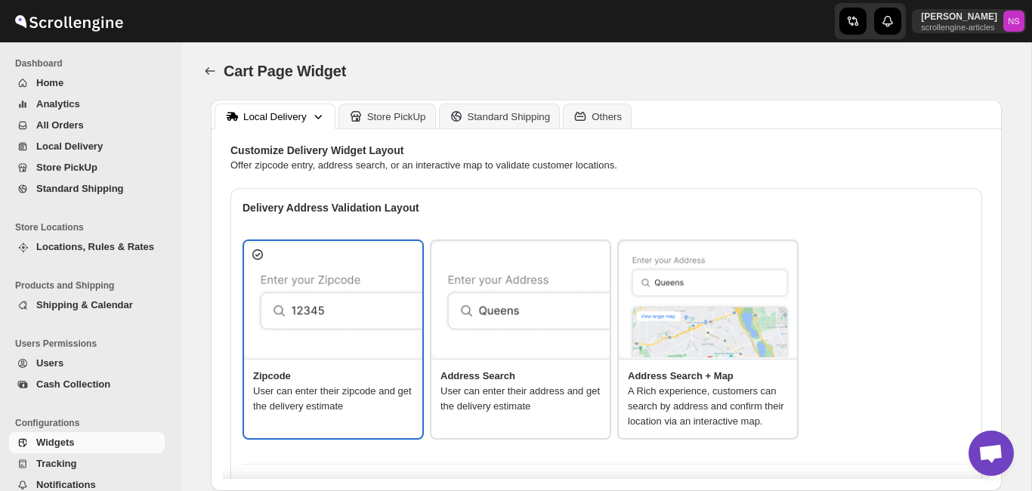
type textarea "Enter Your Zip Code"
type textarea "ZIP Code"
type textarea "Check"
type textarea "Search Address"
type textarea "Type address to search"
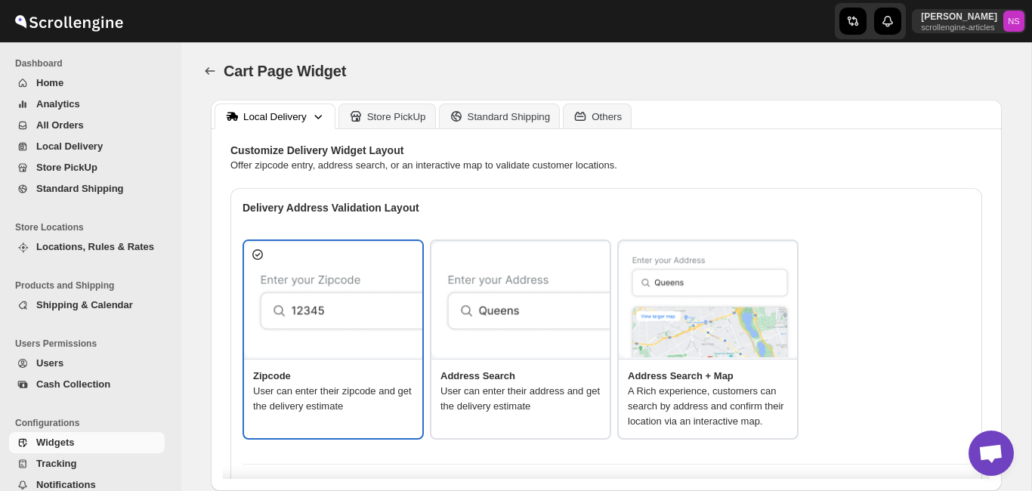
type textarea "Service not available."
type textarea "Select a date."
type textarea "Select preferred time slot."
type textarea "Below items are not available for Local Delivery"
type textarea "Change delivery method or remove these products to continue"
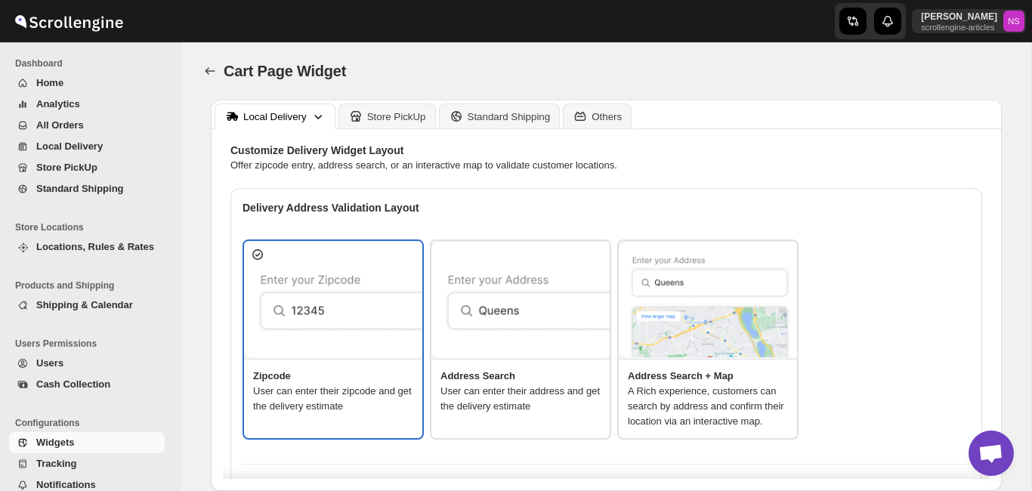
type textarea "Below items are out of stock"
type textarea "Please remove out of stock product from cart to continue."
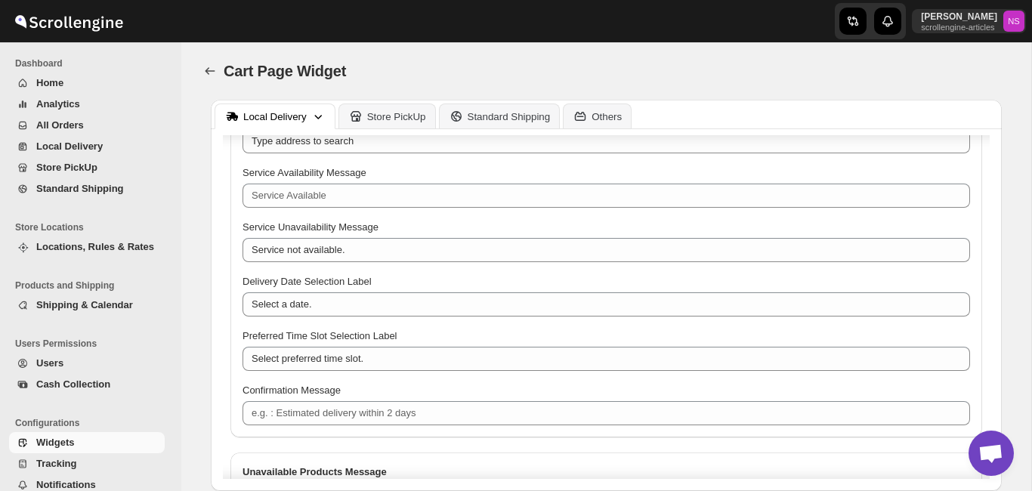
scroll to position [1183, 0]
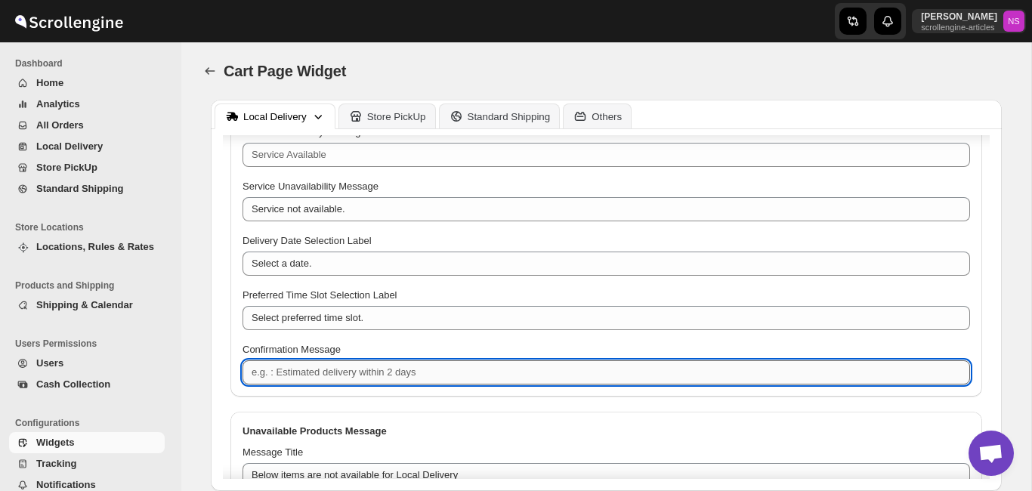
click at [456, 385] on textarea "Confirmation Message" at bounding box center [607, 372] width 728 height 24
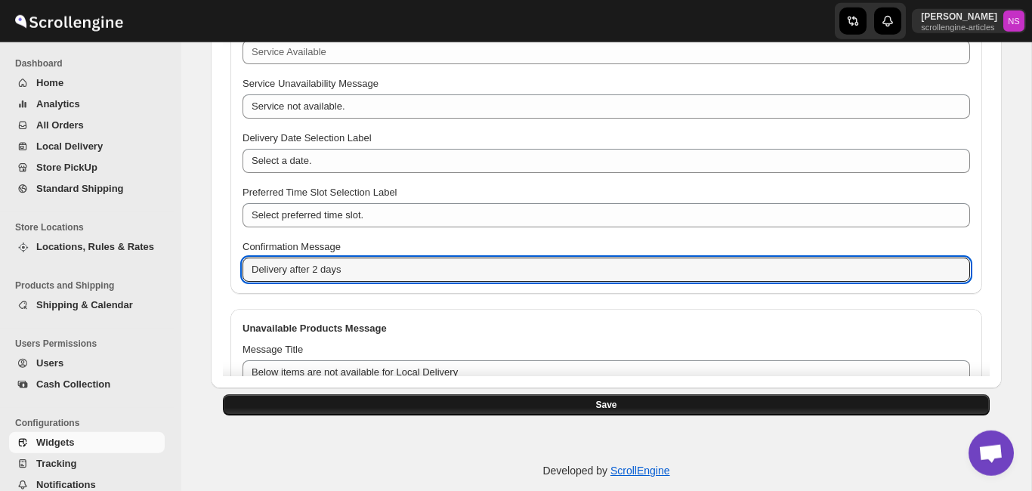
type textarea "Delivery after 2 days"
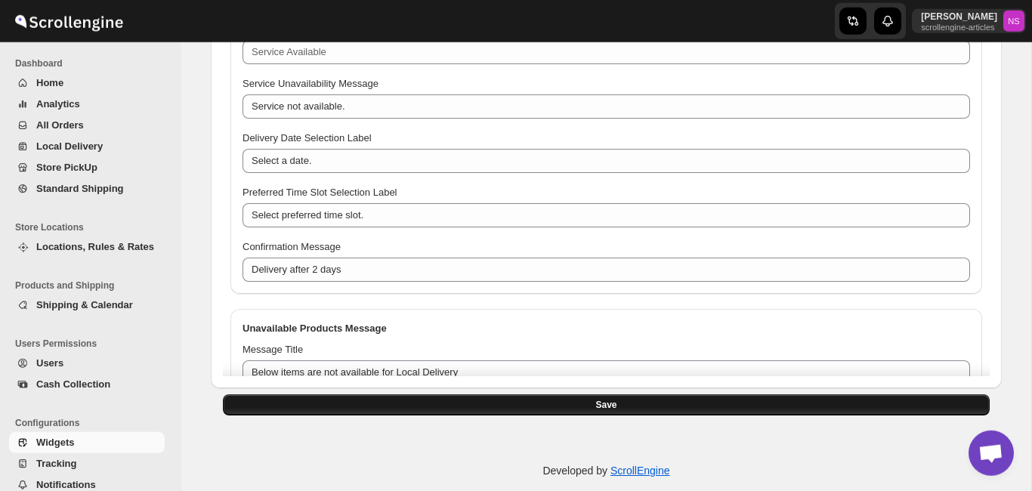
click at [928, 407] on button "Save" at bounding box center [606, 404] width 767 height 21
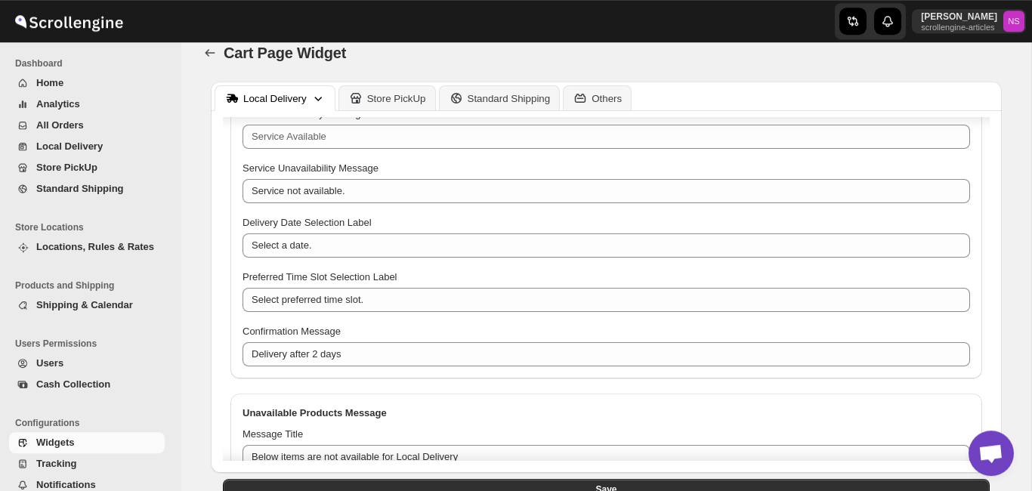
scroll to position [0, 0]
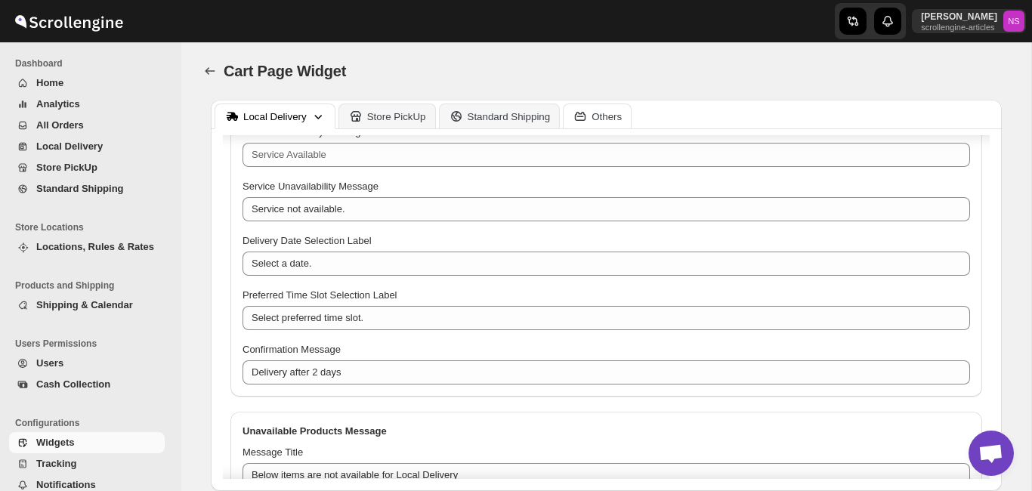
click at [614, 111] on div "Others" at bounding box center [607, 116] width 30 height 11
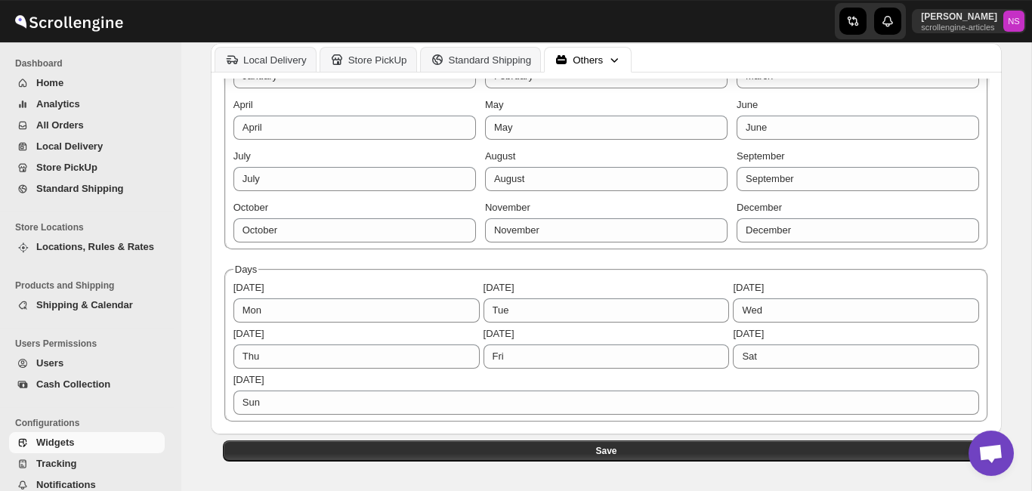
scroll to position [120, 0]
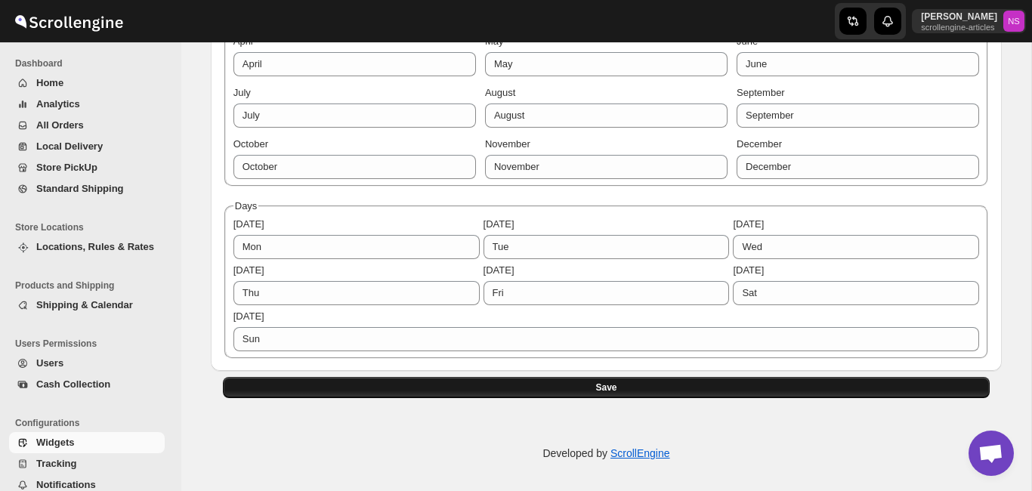
click at [865, 391] on button "Save" at bounding box center [606, 387] width 767 height 21
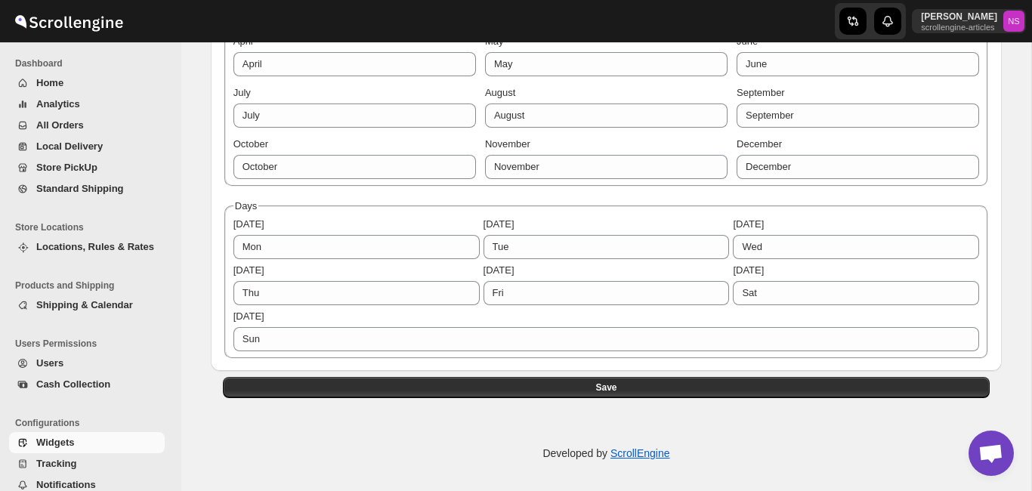
click at [51, 303] on span "Shipping & Calendar" at bounding box center [84, 304] width 97 height 11
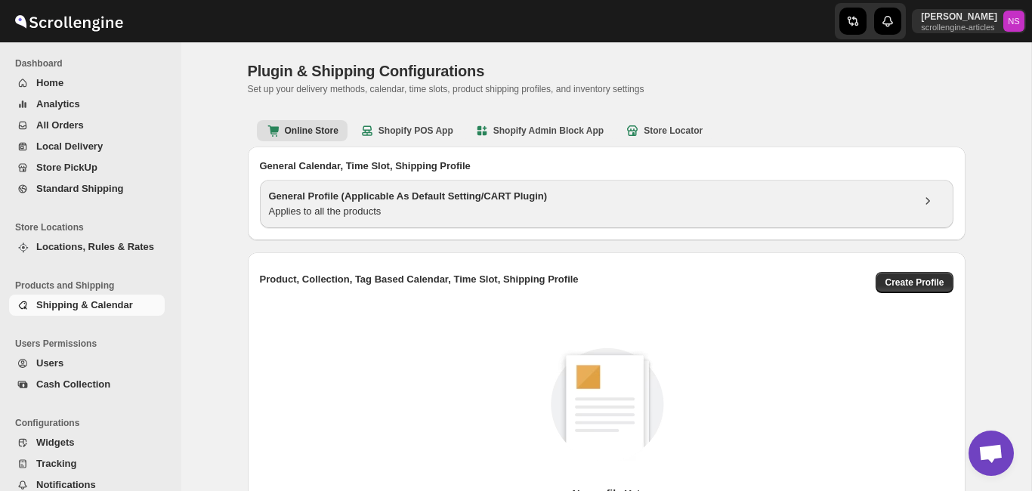
click at [415, 203] on h3 "General Profile (Applicable As Default Setting/CART Plugin)" at bounding box center [590, 196] width 642 height 15
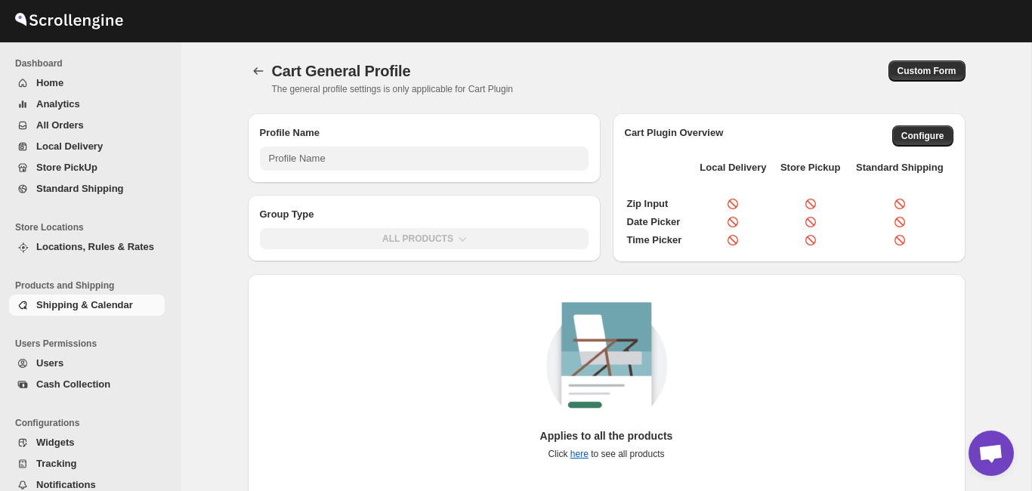
type input "General Profile (Applicable As Default Setting/CART Plugin)"
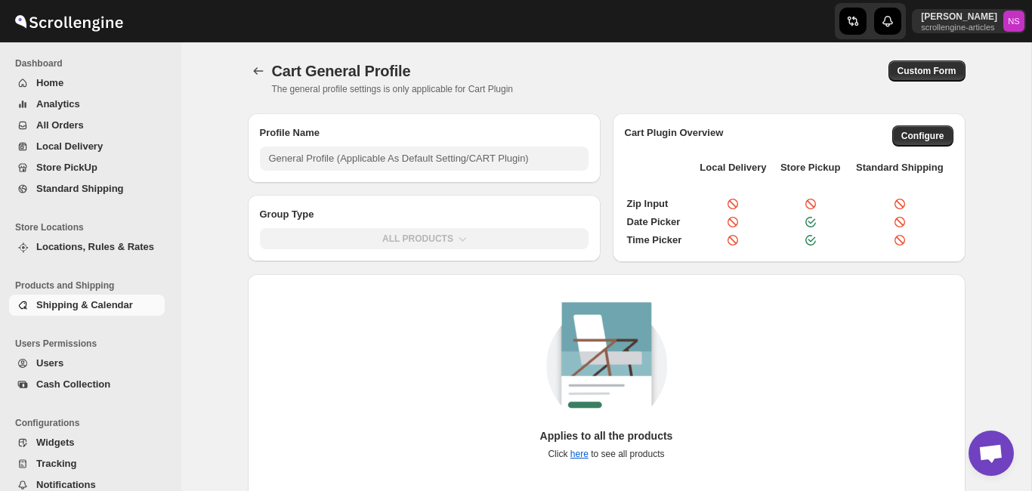
click at [909, 269] on div "Profile Name General Profile (Applicable As Default Setting/CART Plugin) Group …" at bounding box center [601, 479] width 730 height 757
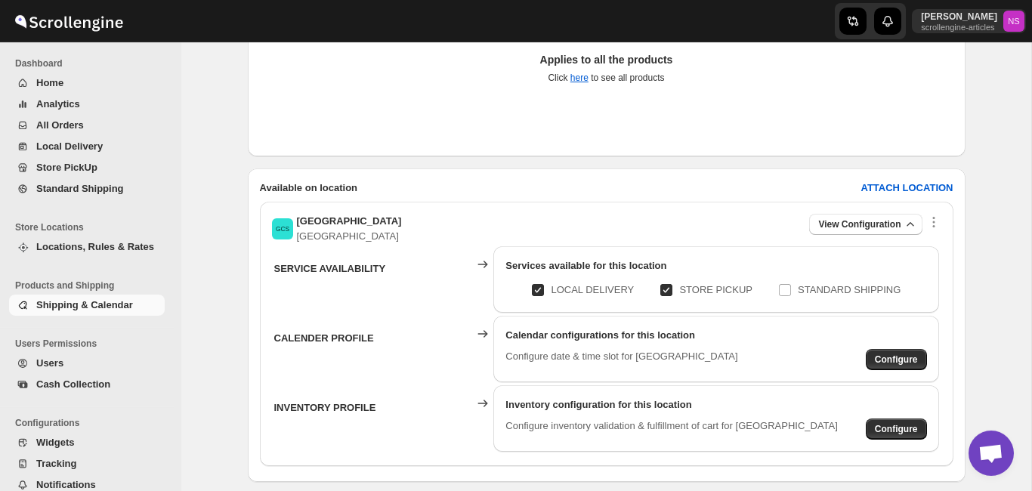
scroll to position [443, 0]
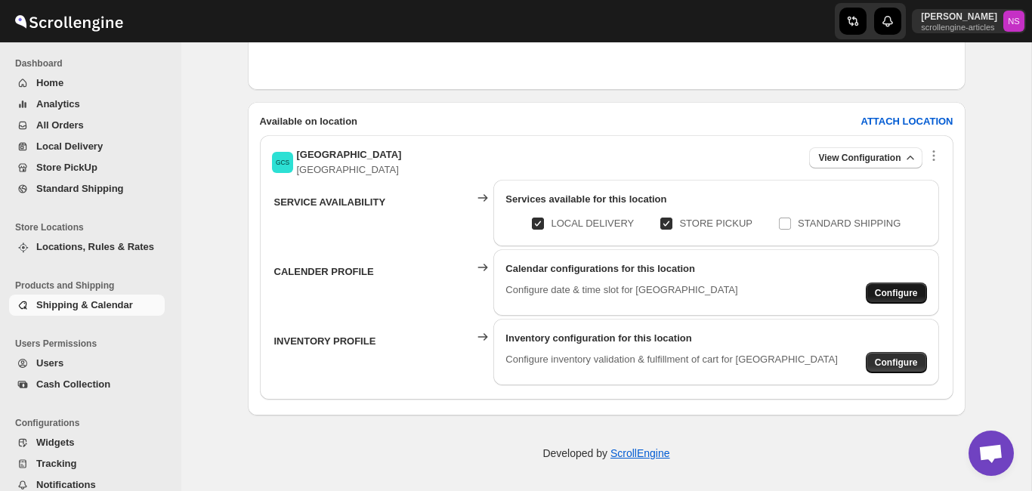
click at [910, 290] on span "Configure" at bounding box center [896, 293] width 43 height 12
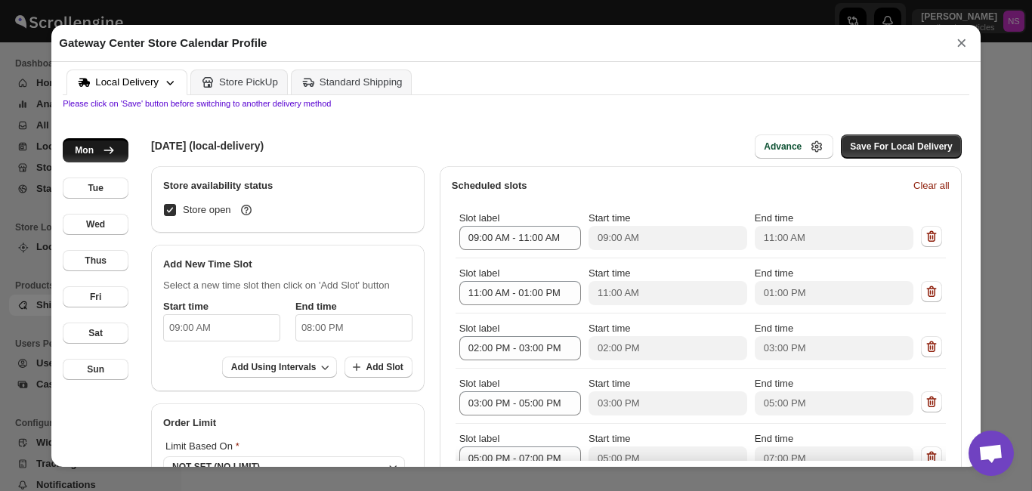
click at [436, 153] on div "MONDAY (local-delivery) Advance Save For Local Delivery" at bounding box center [553, 146] width 834 height 39
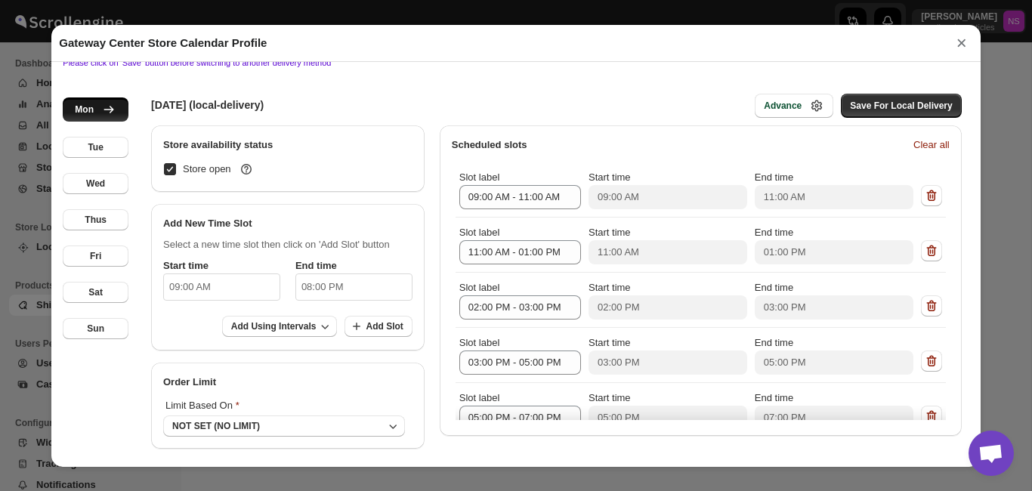
scroll to position [45, 0]
click at [772, 114] on button "Advance" at bounding box center [794, 105] width 79 height 24
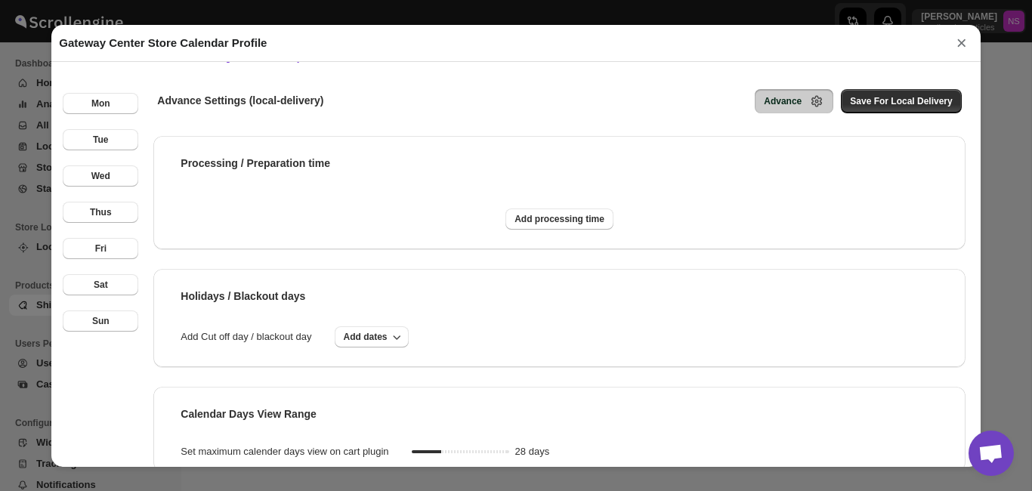
click at [961, 39] on button "×" at bounding box center [962, 42] width 23 height 21
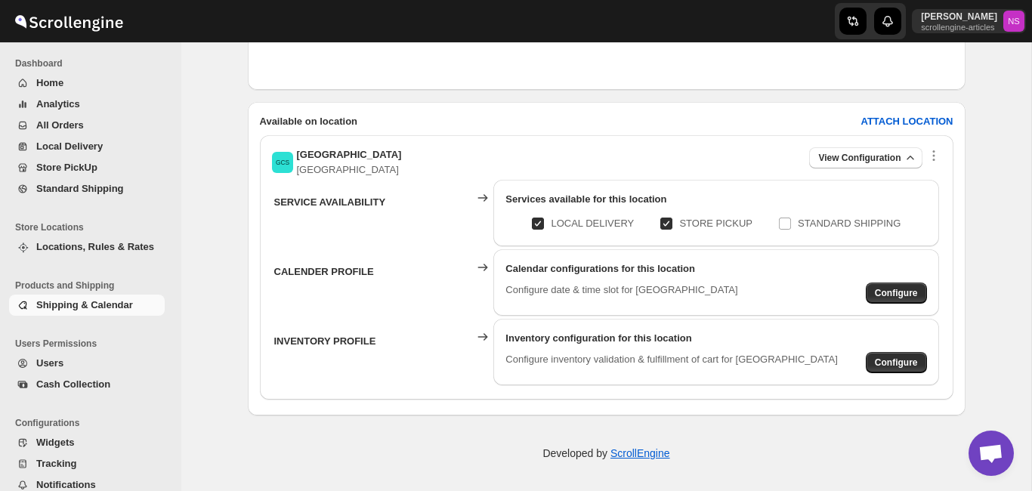
click at [49, 438] on span "Widgets" at bounding box center [55, 442] width 38 height 11
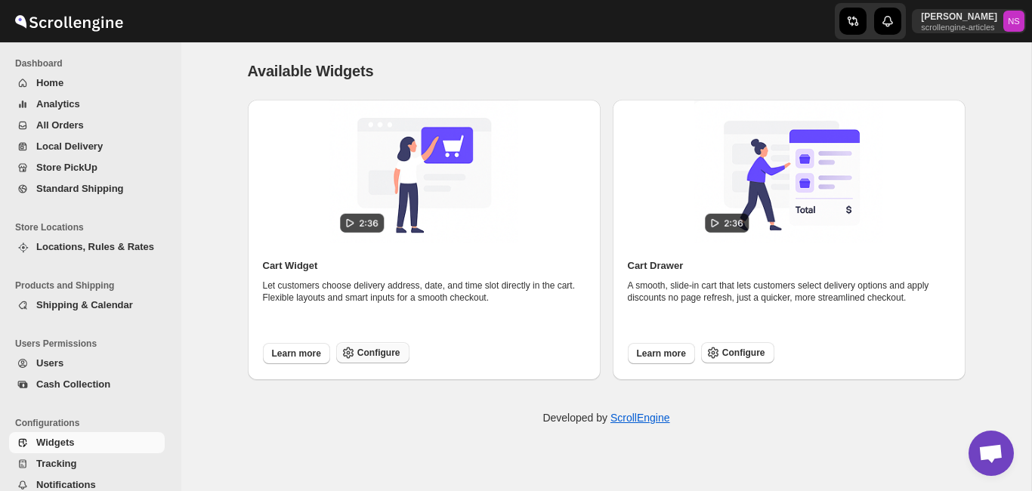
click at [361, 354] on span "Configure" at bounding box center [378, 353] width 43 height 12
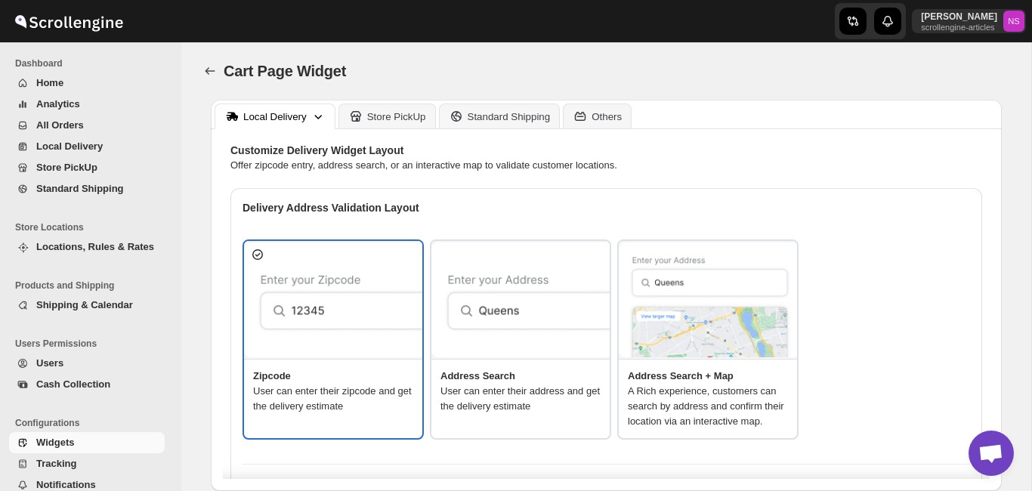
type textarea "Enter Your Zip Code"
type textarea "ZIP Code"
type textarea "Check"
type textarea "Search Address"
type textarea "Type address to search"
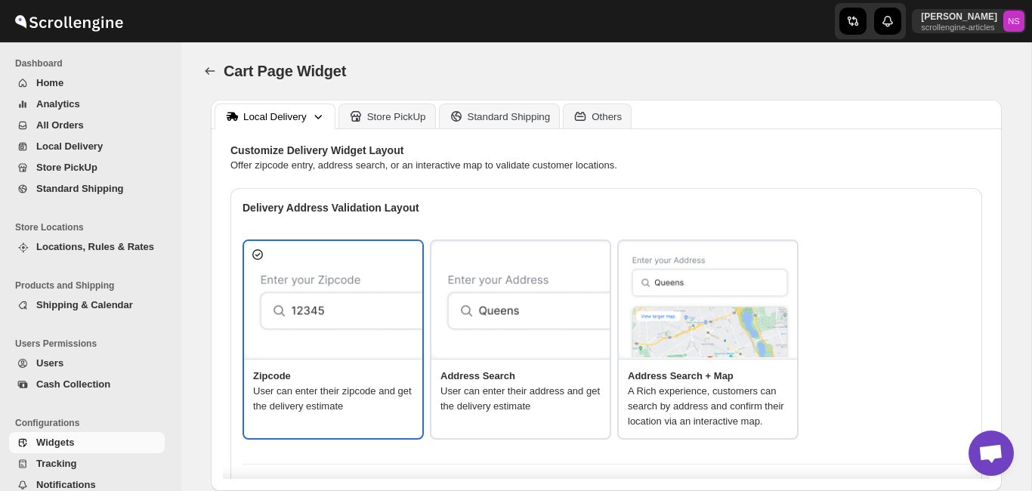
type textarea "Service not available."
type textarea "Select a date."
type textarea "Select preferred time slot."
type textarea "Delivery after 2 days"
type textarea "Below items are not available for Local Delivery"
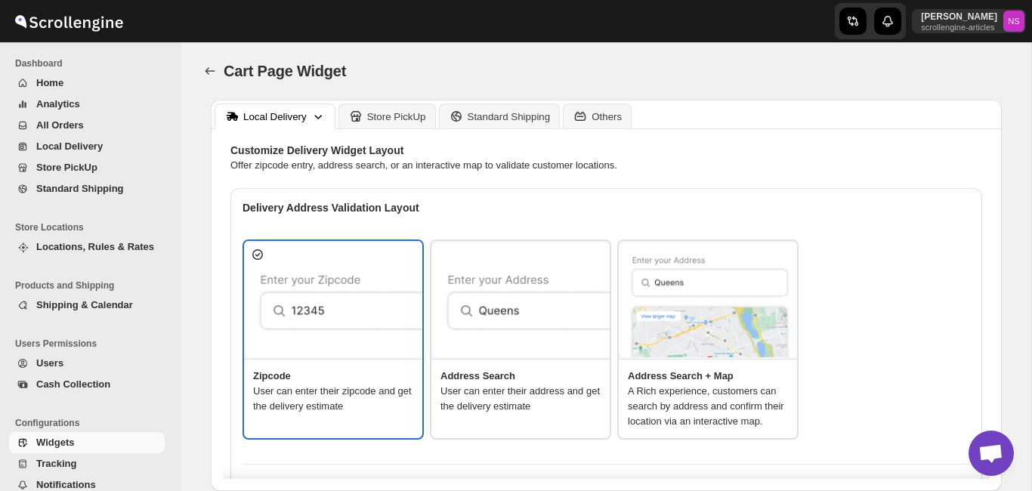
type textarea "Change delivery method or remove these products to continue"
type textarea "Below items are out of stock"
type textarea "Please remove out of stock product from cart to continue."
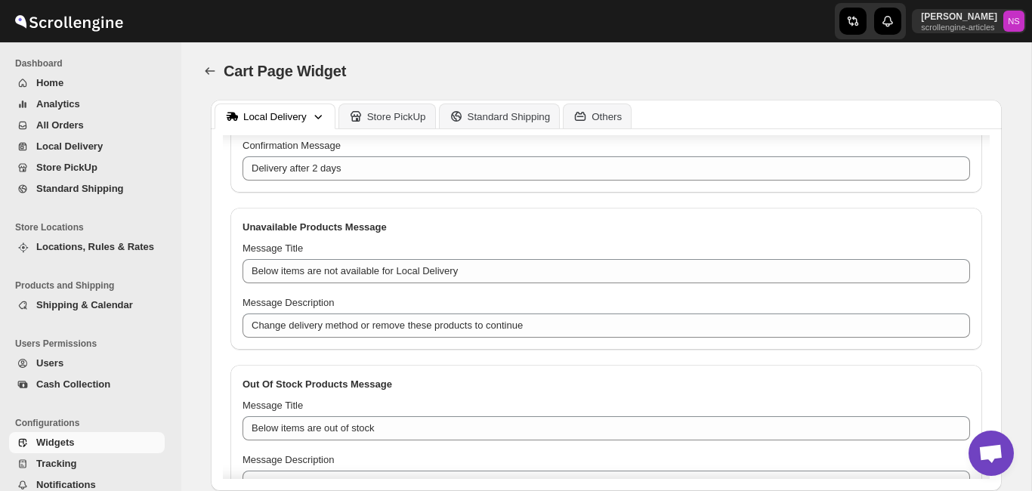
scroll to position [1474, 0]
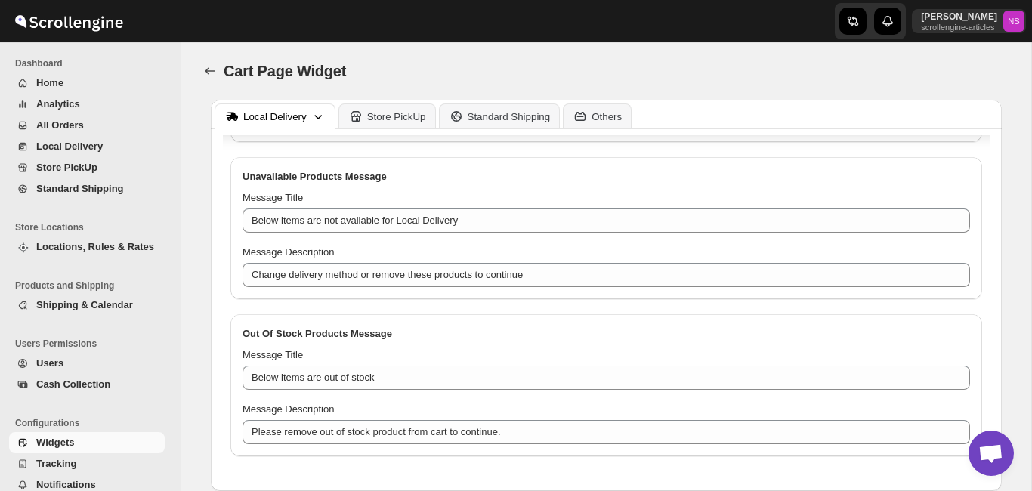
click at [556, 163] on div "Unavailable Products Message" at bounding box center [606, 170] width 752 height 27
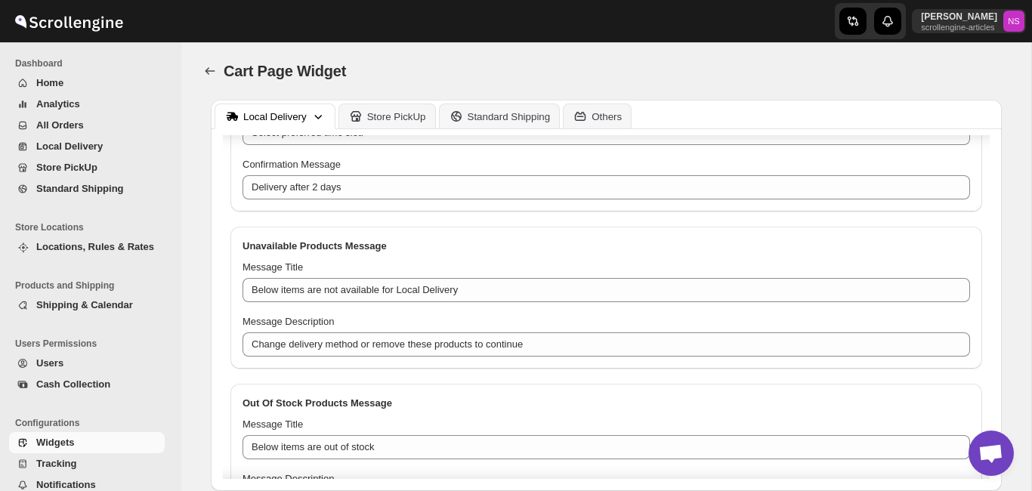
scroll to position [1352, 0]
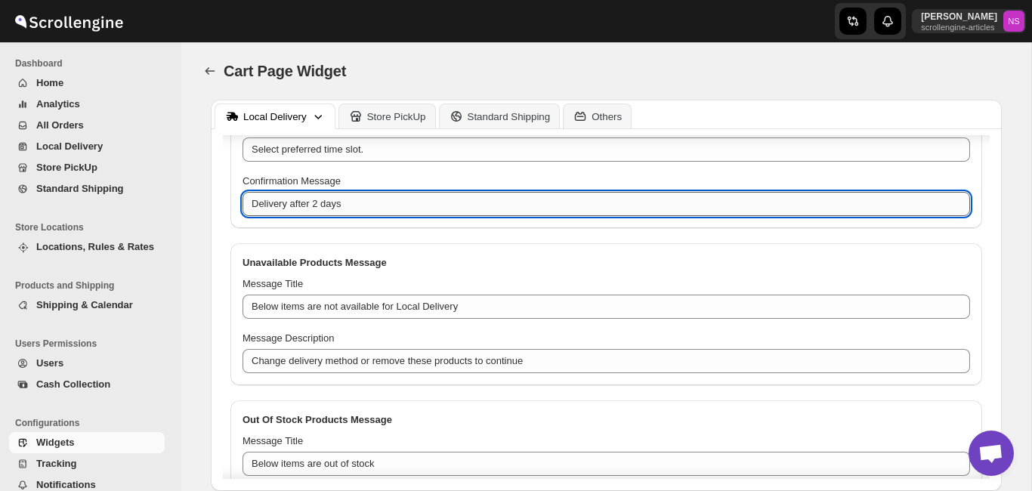
drag, startPoint x: 254, startPoint y: 233, endPoint x: 414, endPoint y: 235, distance: 160.2
click at [414, 216] on textarea "Delivery after 2 days" at bounding box center [607, 204] width 728 height 24
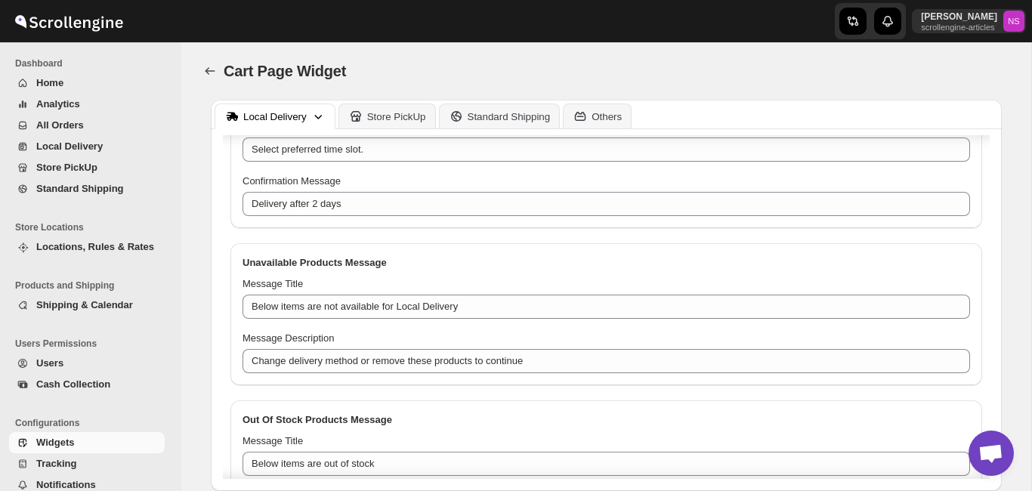
click at [495, 264] on div "Delivery Widget Text Settings Customize field labels, placeholders, and message…" at bounding box center [606, 82] width 752 height 952
click at [394, 107] on button "Store PickUp" at bounding box center [387, 116] width 97 height 25
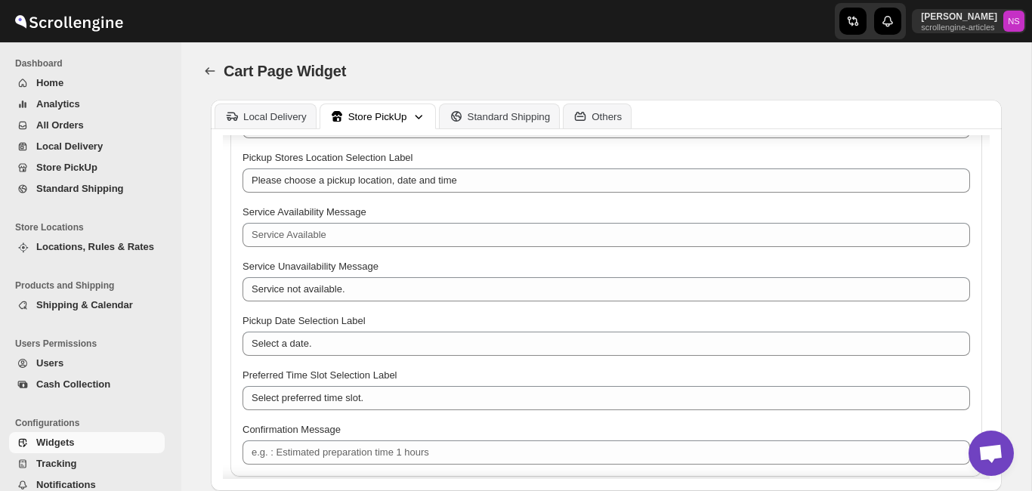
click at [475, 438] on div "Confirmation Message" at bounding box center [607, 429] width 728 height 15
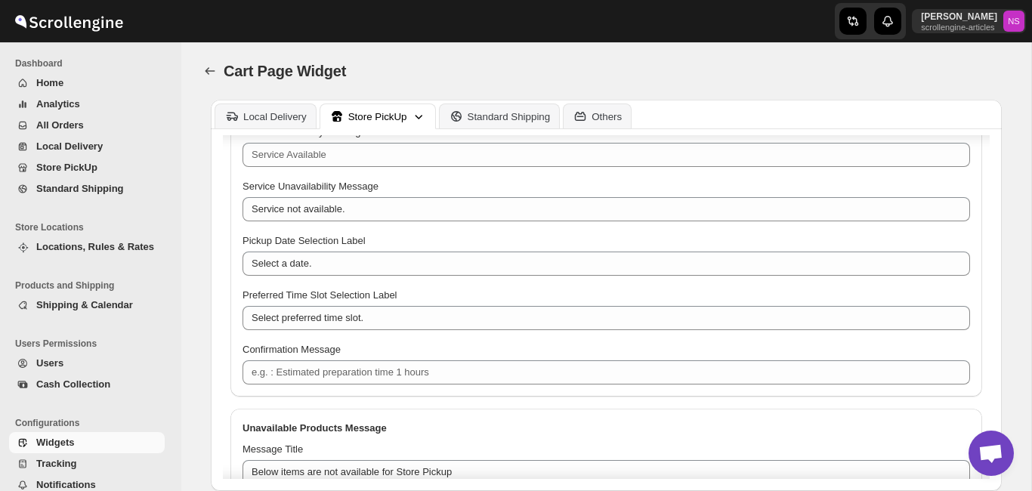
scroll to position [1515, 0]
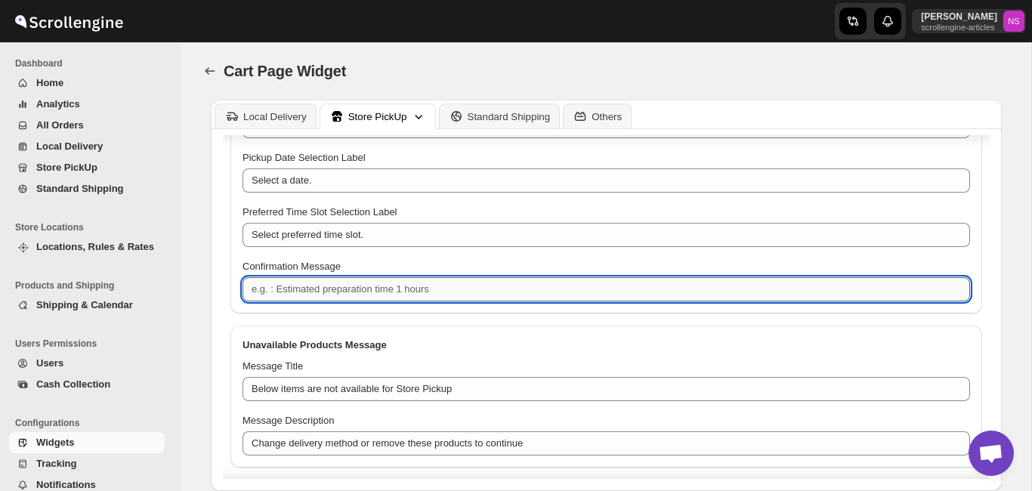
click at [395, 301] on textarea "Confirmation Message" at bounding box center [607, 289] width 728 height 24
type textarea "Delivery after 2 days"
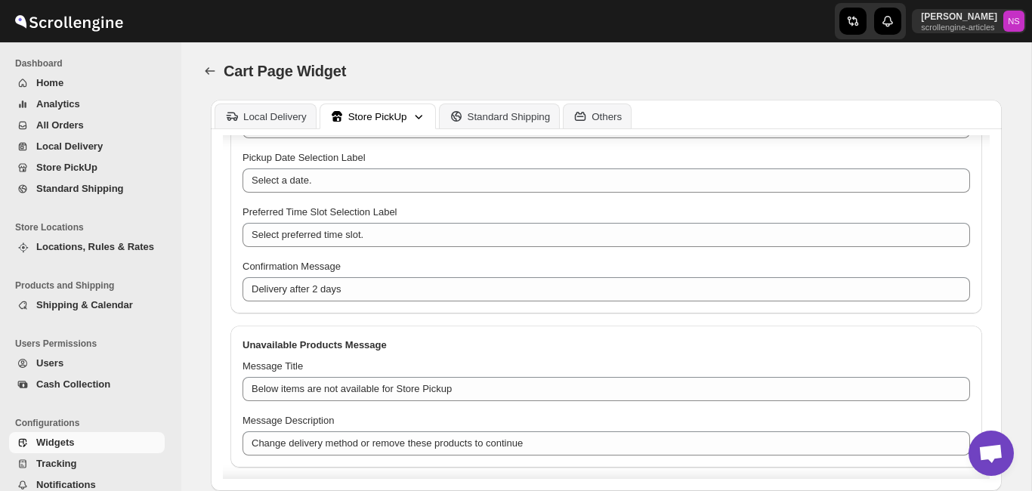
click at [704, 340] on div "Delivery Widget Text Settings Customize field labels, placeholders, and message…" at bounding box center [606, 128] width 752 height 985
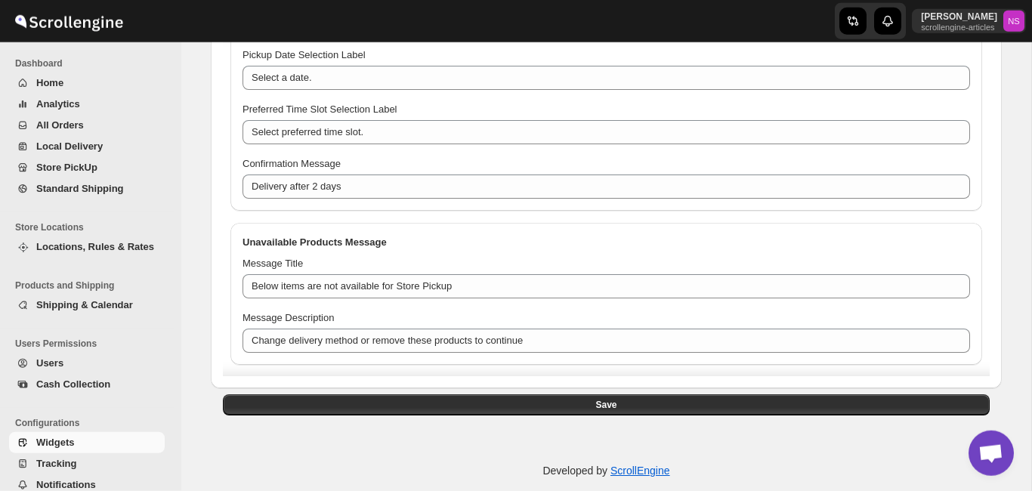
scroll to position [118, 0]
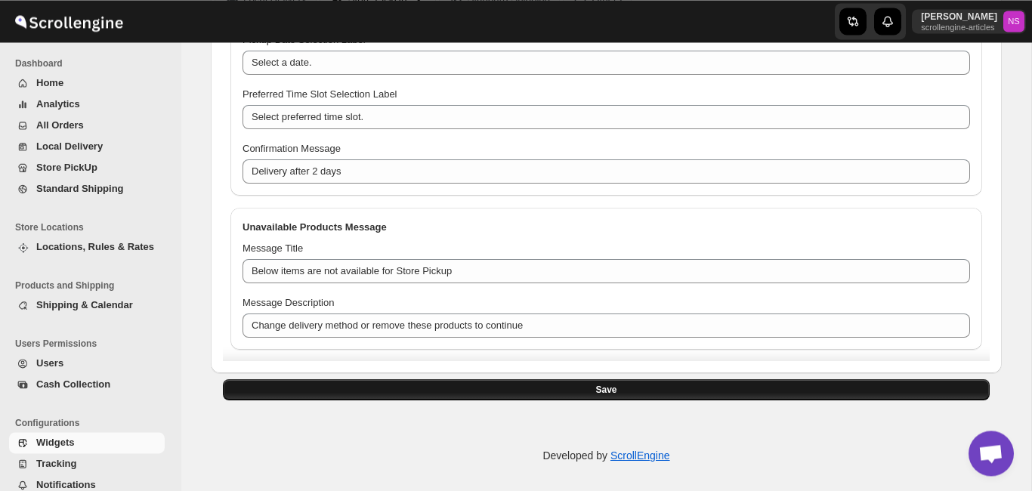
click at [908, 383] on button "Save" at bounding box center [606, 389] width 767 height 21
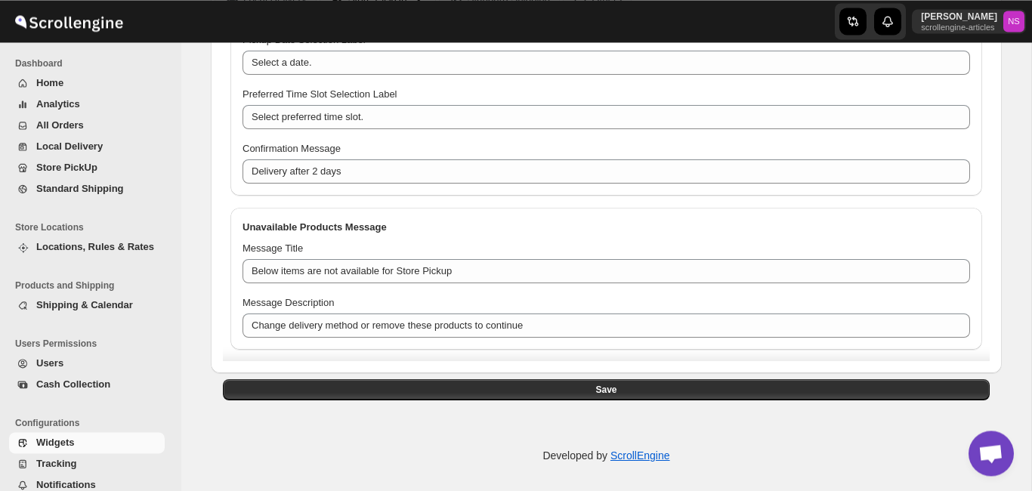
click at [459, 235] on h2 "Unavailable Products Message" at bounding box center [607, 227] width 728 height 15
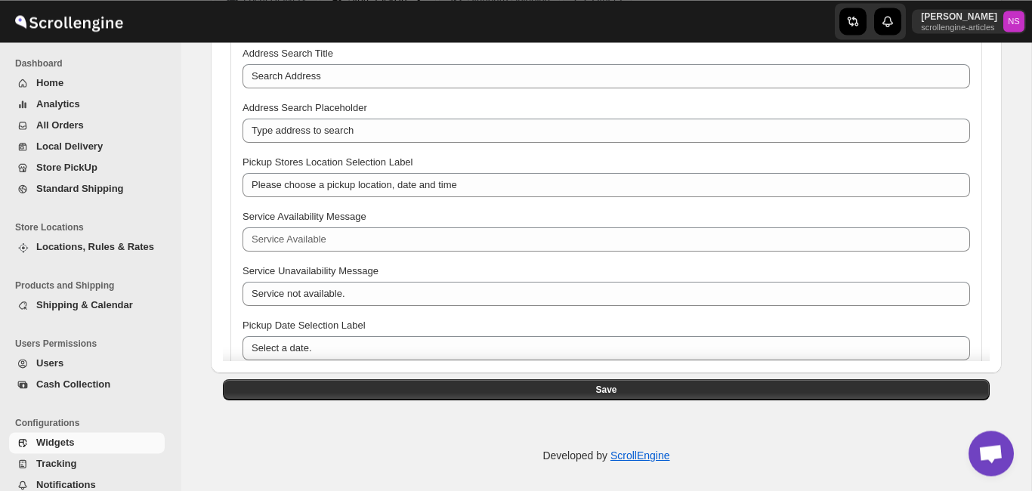
scroll to position [1189, 0]
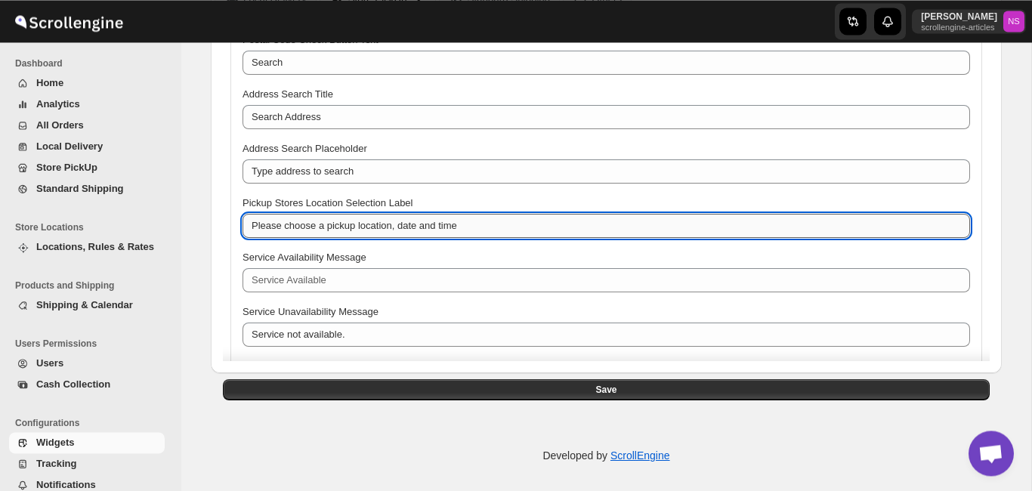
drag, startPoint x: 490, startPoint y: 238, endPoint x: 246, endPoint y: 241, distance: 244.9
click at [246, 238] on textarea "Please choose a pickup location, date and time" at bounding box center [607, 226] width 728 height 24
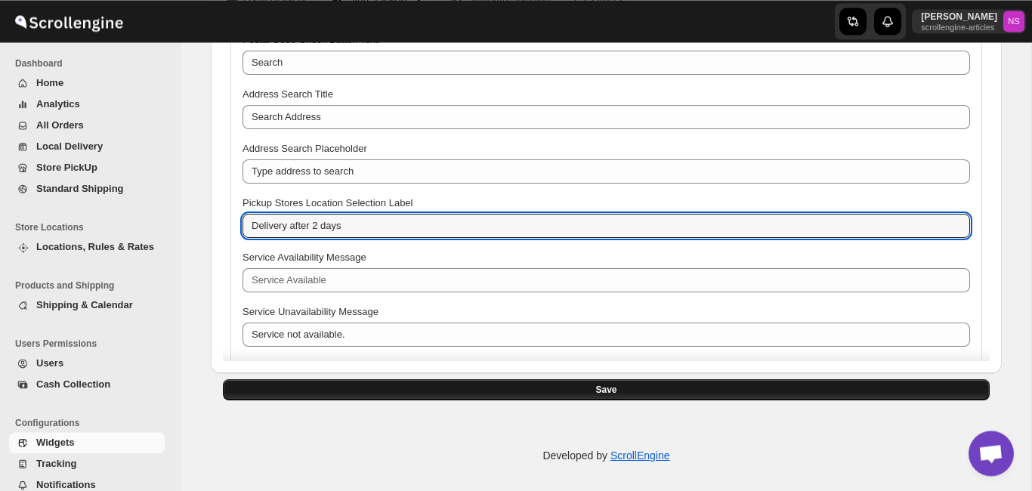
click at [458, 394] on button "Save" at bounding box center [606, 389] width 767 height 21
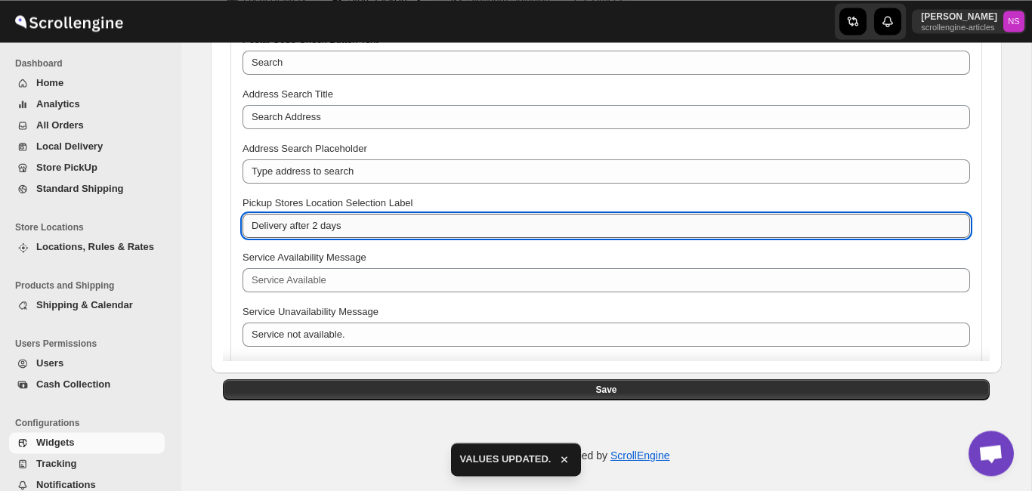
click at [370, 231] on textarea "Delivery after 2 days" at bounding box center [607, 226] width 728 height 24
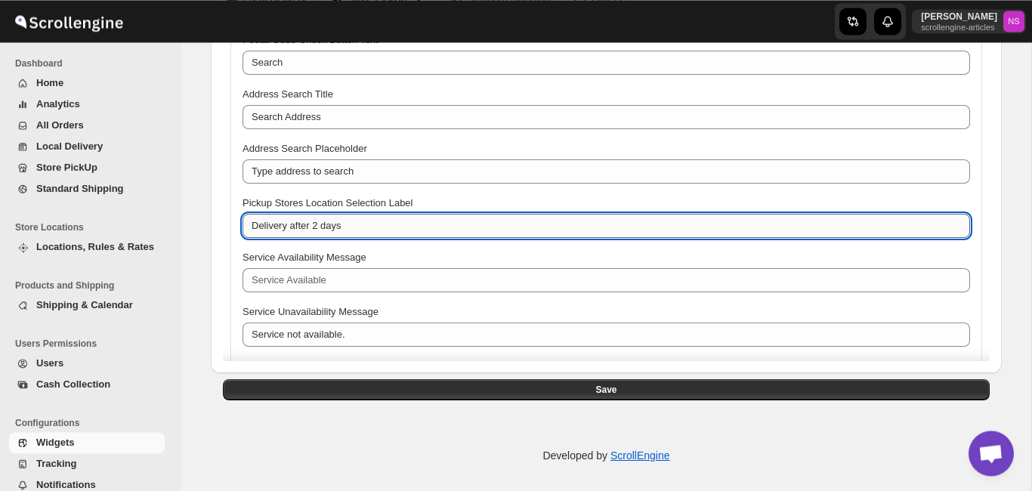
click at [252, 233] on textarea "Delivery after 2 days" at bounding box center [607, 226] width 728 height 24
click at [265, 233] on textarea "<b>Delivery after 2 days</b>" at bounding box center [607, 226] width 728 height 24
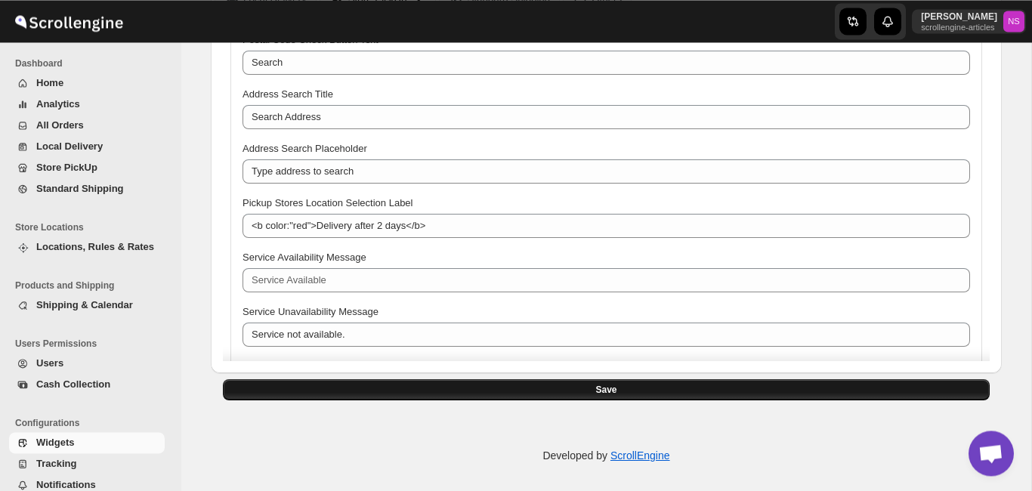
click at [517, 390] on button "Save" at bounding box center [606, 389] width 767 height 21
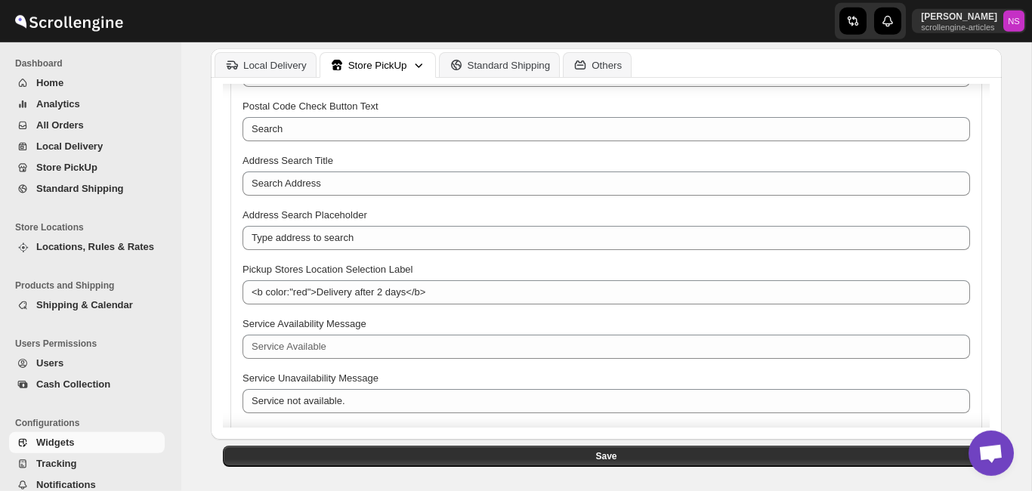
scroll to position [120, 0]
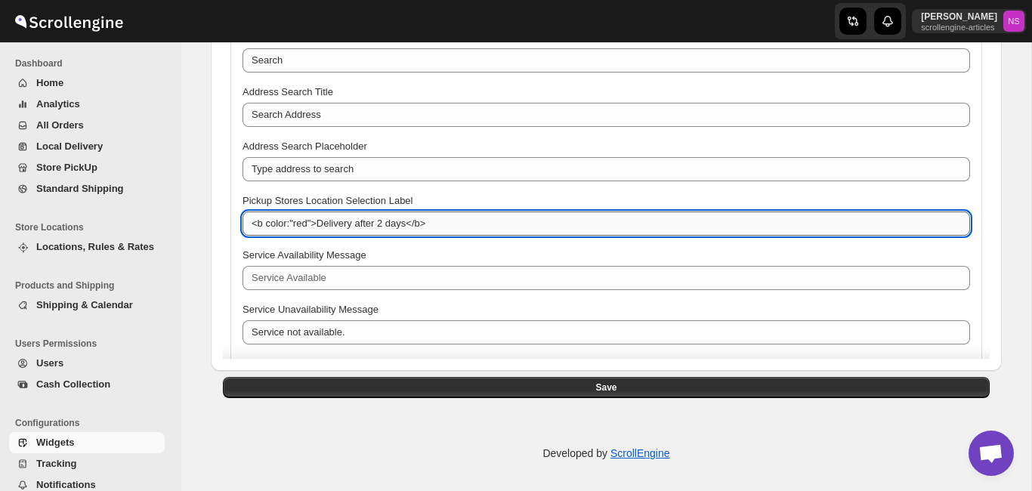
click at [314, 230] on textarea "<b color:"red">Delivery after 2 days</b>" at bounding box center [607, 224] width 728 height 24
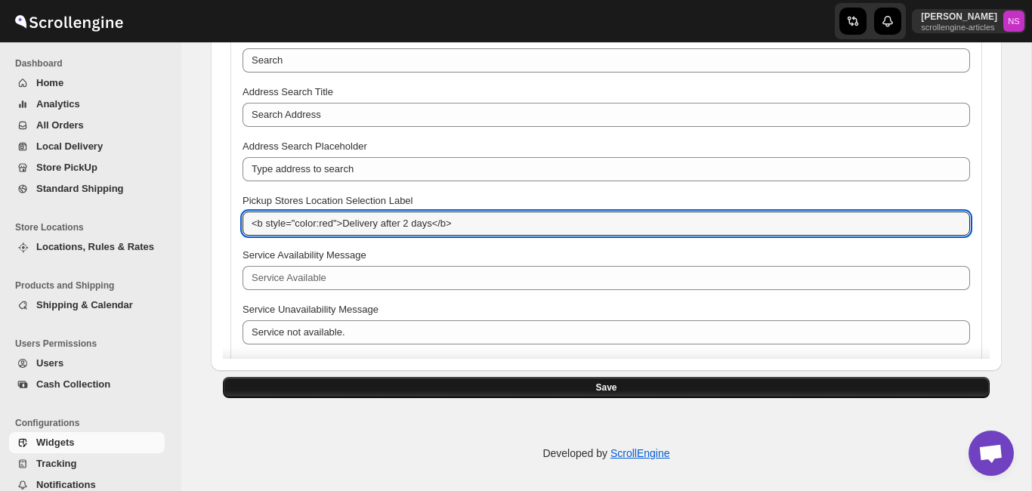
type textarea "<b style="color:red">Delivery after 2 days</b>"
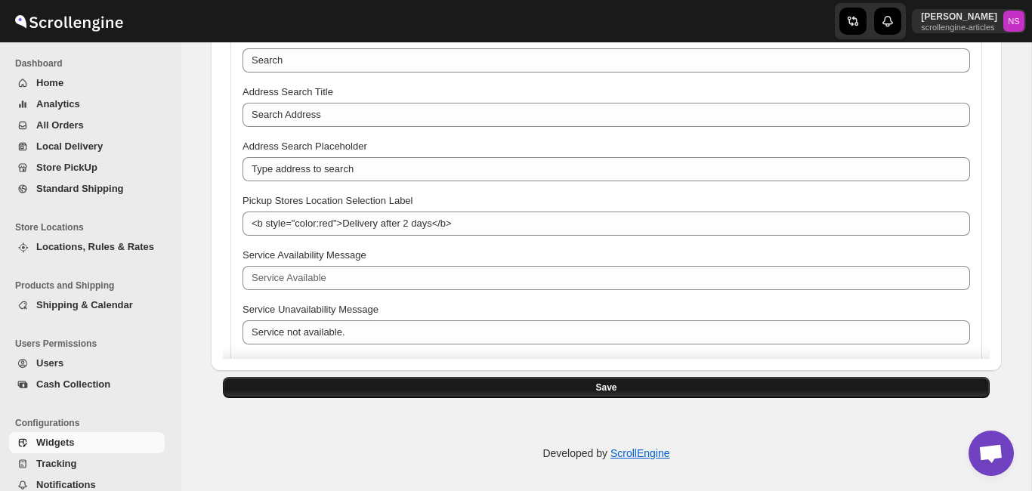
click at [394, 389] on button "Save" at bounding box center [606, 387] width 767 height 21
